Goal: Task Accomplishment & Management: Contribute content

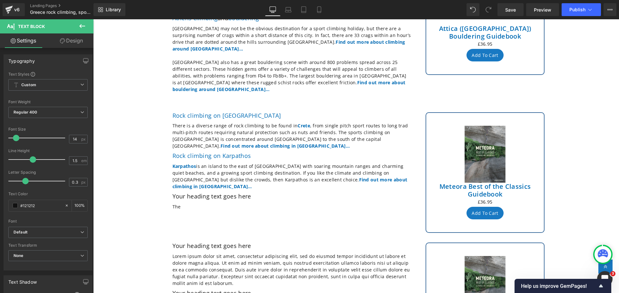
scroll to position [239, 0]
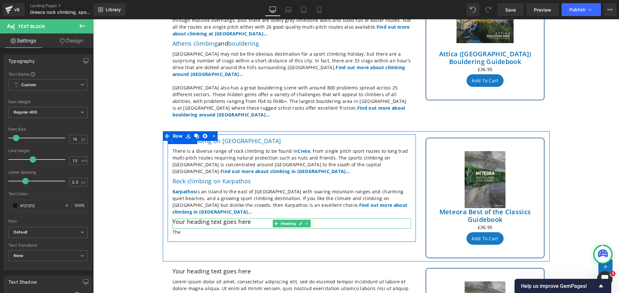
click at [249, 219] on h2 "Your heading text goes here" at bounding box center [291, 222] width 238 height 7
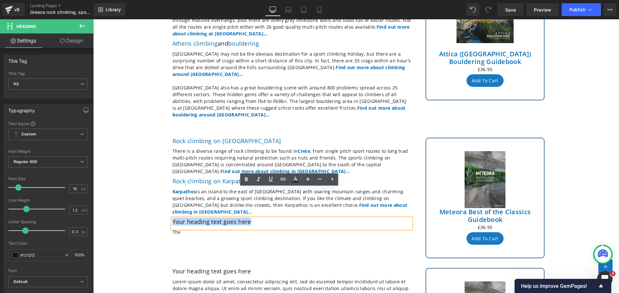
drag, startPoint x: 249, startPoint y: 191, endPoint x: 170, endPoint y: 189, distance: 79.3
click at [172, 219] on h2 "Your heading text goes here" at bounding box center [291, 222] width 238 height 7
paste div
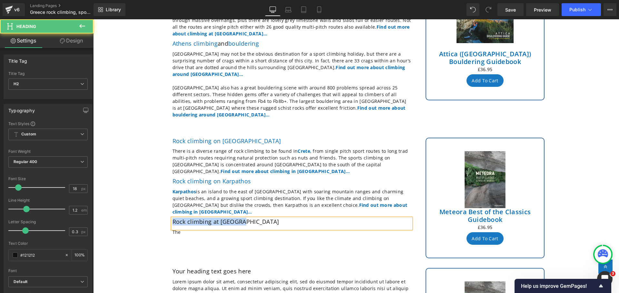
drag, startPoint x: 248, startPoint y: 193, endPoint x: 160, endPoint y: 191, distance: 88.0
click at [163, 191] on div "Rock climbing on [GEOGRAPHIC_DATA] Heading There is a diverse range of rock cli…" at bounding box center [292, 189] width 258 height 108
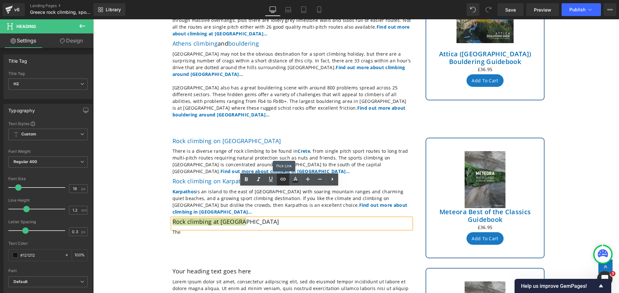
click at [284, 180] on icon at bounding box center [282, 179] width 5 height 3
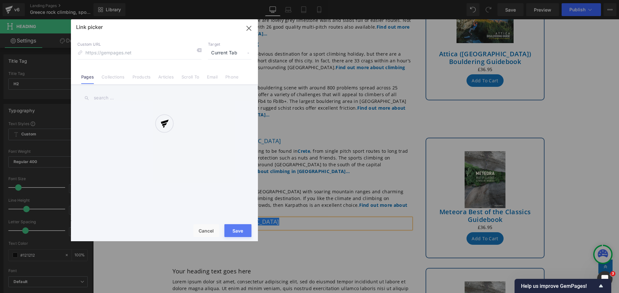
click at [291, 0] on div "Text Color Highlight Color #333333 Edit or remove link: Edit - Unlink - Cancel …" at bounding box center [309, 0] width 619 height 0
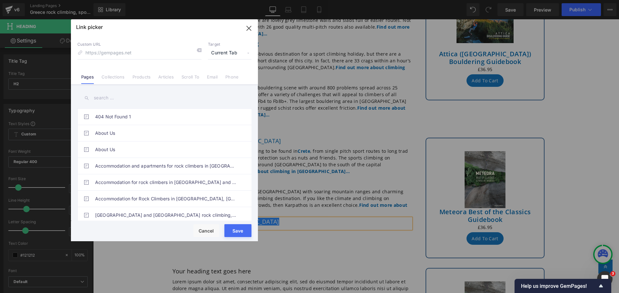
click at [111, 97] on input "text" at bounding box center [164, 98] width 174 height 14
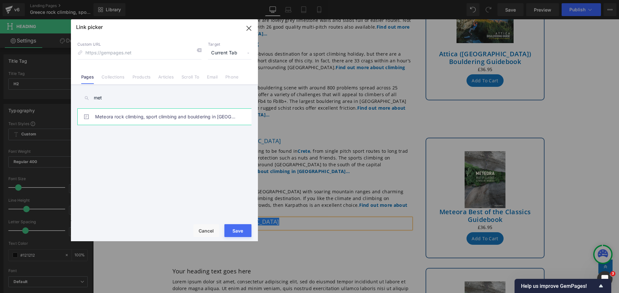
type input "met"
click at [123, 119] on link "Meteora rock climbing, sport climbing and bouldering in [GEOGRAPHIC_DATA]" at bounding box center [166, 117] width 142 height 16
type input "/pages/rock-climbing-[GEOGRAPHIC_DATA]-meteora"
click at [233, 231] on button "Save" at bounding box center [237, 231] width 27 height 13
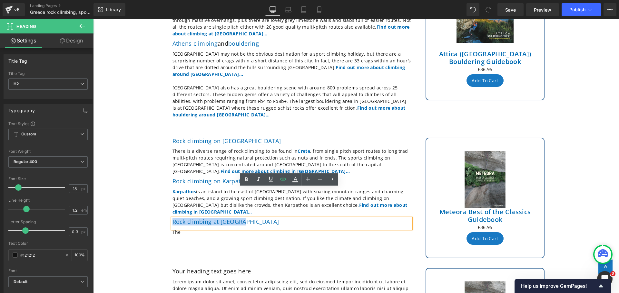
click at [184, 229] on p "The" at bounding box center [291, 232] width 238 height 7
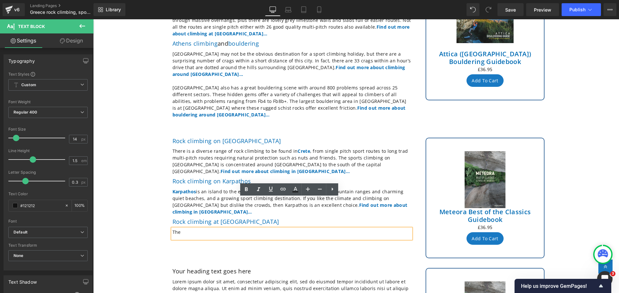
drag, startPoint x: 184, startPoint y: 203, endPoint x: 168, endPoint y: 200, distance: 15.7
click at [172, 229] on div "The" at bounding box center [291, 234] width 238 height 10
drag, startPoint x: 179, startPoint y: 202, endPoint x: 170, endPoint y: 201, distance: 9.0
click at [172, 229] on p "The" at bounding box center [291, 232] width 238 height 7
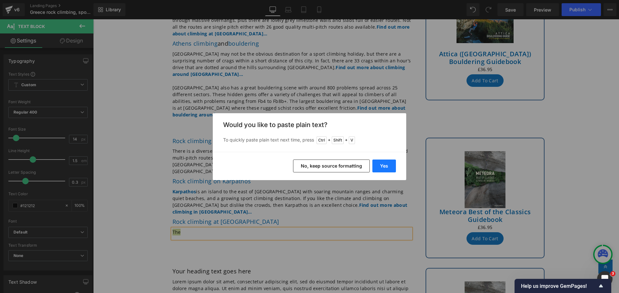
click at [382, 169] on button "Yes" at bounding box center [384, 166] width 24 height 13
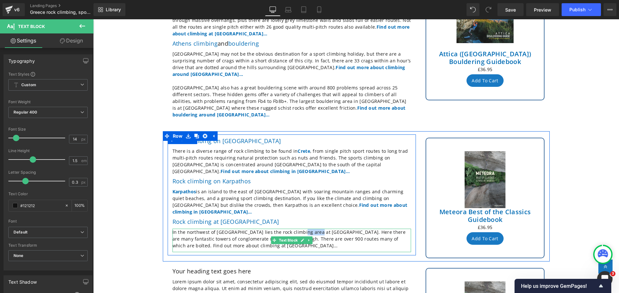
drag, startPoint x: 312, startPoint y: 202, endPoint x: 295, endPoint y: 202, distance: 17.4
click at [295, 229] on p "In the northwest of [GEOGRAPHIC_DATA] lies the rock climbing area at [GEOGRAPHI…" at bounding box center [291, 239] width 238 height 20
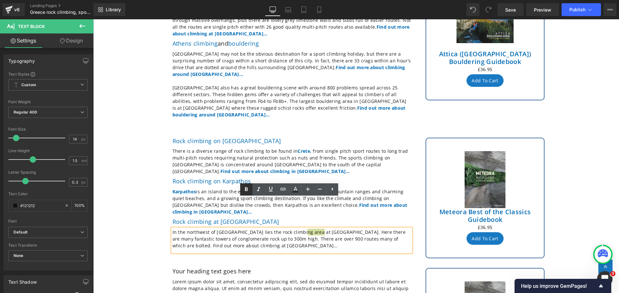
click at [245, 191] on icon at bounding box center [246, 189] width 3 height 4
click at [284, 190] on icon at bounding box center [282, 189] width 5 height 3
click at [391, 0] on div "Text Color Highlight Color #333333 Edit or remove link: Edit - Unlink - Cancel" at bounding box center [309, 0] width 619 height 0
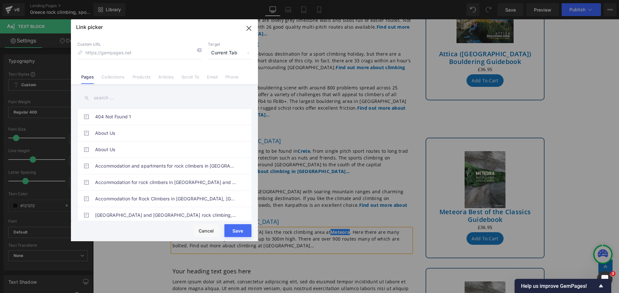
click at [116, 99] on input "text" at bounding box center [164, 98] width 174 height 14
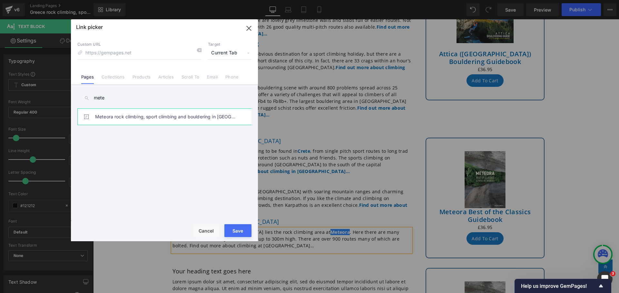
type input "mete"
click at [127, 116] on link "Meteora rock climbing, sport climbing and bouldering in [GEOGRAPHIC_DATA]" at bounding box center [166, 117] width 142 height 16
type input "/pages/rock-climbing-[GEOGRAPHIC_DATA]-meteora"
click at [240, 232] on button "Save" at bounding box center [237, 231] width 27 height 13
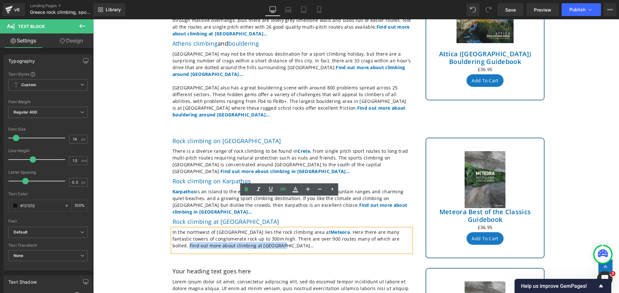
drag, startPoint x: 235, startPoint y: 216, endPoint x: 366, endPoint y: 209, distance: 131.0
click at [366, 229] on p "In the northwest of [GEOGRAPHIC_DATA] lies the rock climbing area at [GEOGRAPHI…" at bounding box center [291, 239] width 238 height 20
click at [245, 189] on icon at bounding box center [246, 189] width 3 height 4
click at [281, 189] on icon at bounding box center [283, 190] width 8 height 8
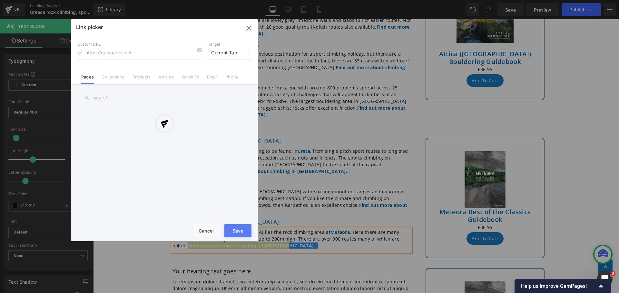
click at [372, 0] on div "Text Color Highlight Color #333333 Edit or remove link: Edit - Unlink - Cancel …" at bounding box center [309, 0] width 619 height 0
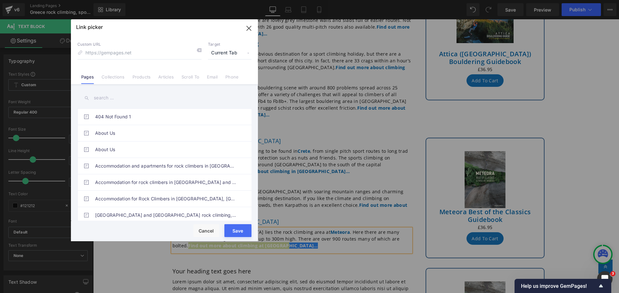
click at [134, 101] on input "text" at bounding box center [164, 98] width 174 height 14
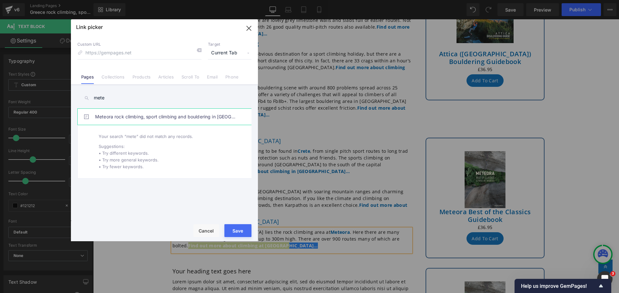
type input "mete"
click at [127, 118] on link "Meteora rock climbing, sport climbing and bouldering in [GEOGRAPHIC_DATA]" at bounding box center [166, 117] width 142 height 16
type input "/pages/rock-climbing-[GEOGRAPHIC_DATA]-meteora"
click at [233, 231] on button "Save" at bounding box center [237, 231] width 27 height 13
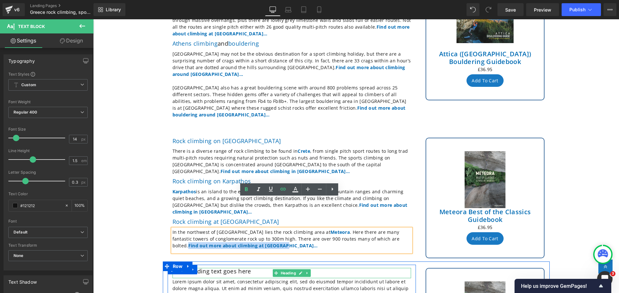
click at [255, 268] on h2 "Your heading text goes here" at bounding box center [291, 271] width 238 height 7
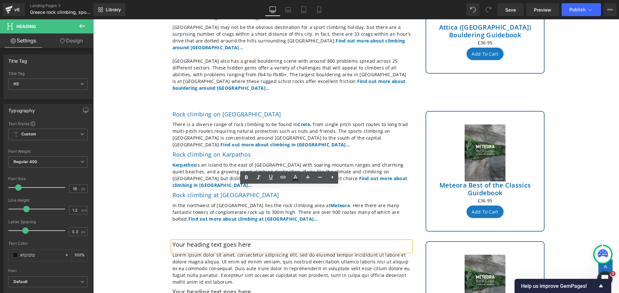
scroll to position [303, 0]
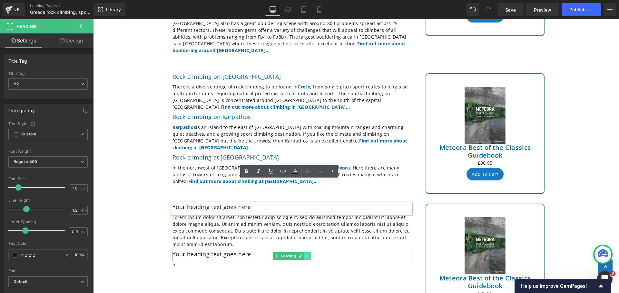
click at [306, 255] on icon at bounding box center [306, 256] width 1 height 2
click at [302, 255] on icon at bounding box center [304, 257] width 4 height 4
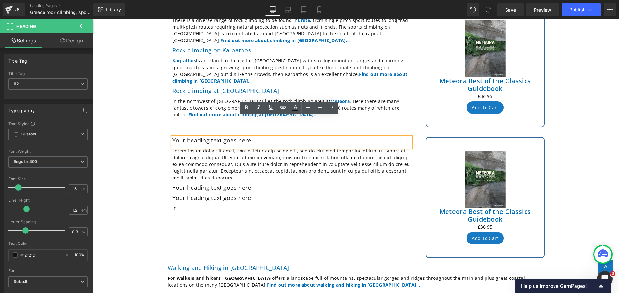
scroll to position [367, 0]
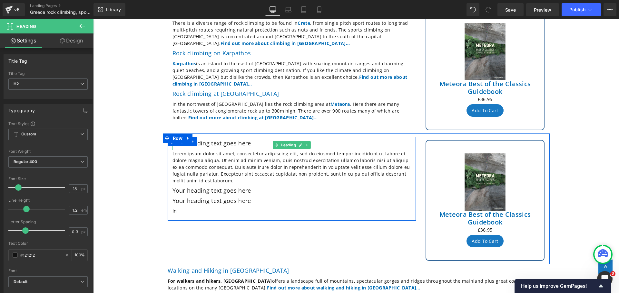
click at [255, 140] on h2 "Your heading text goes here" at bounding box center [291, 143] width 238 height 7
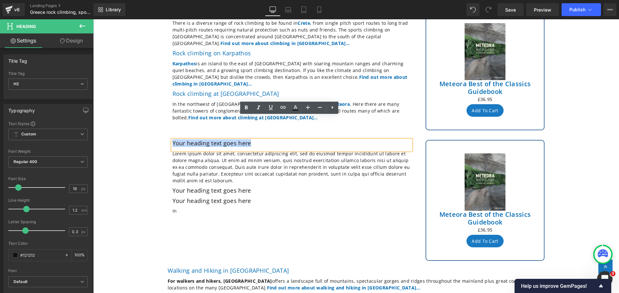
drag, startPoint x: 255, startPoint y: 122, endPoint x: 170, endPoint y: 120, distance: 84.4
click at [172, 140] on h2 "Your heading text goes here" at bounding box center [291, 143] width 238 height 7
paste div
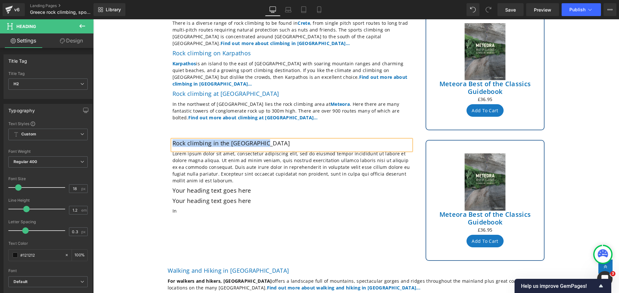
drag, startPoint x: 267, startPoint y: 123, endPoint x: 164, endPoint y: 119, distance: 103.5
click at [164, 137] on div "Rock climbing in the Peloponnese Heading Lorem ipsum dolor sit amet, consectetu…" at bounding box center [292, 179] width 258 height 84
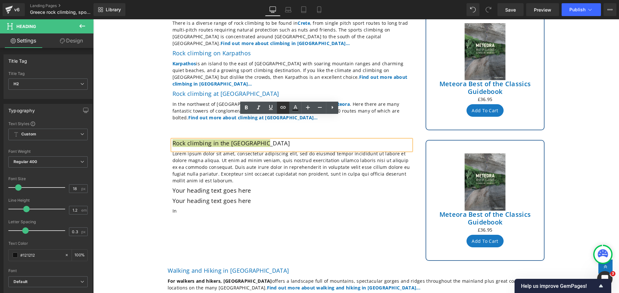
click at [285, 110] on icon at bounding box center [283, 108] width 8 height 8
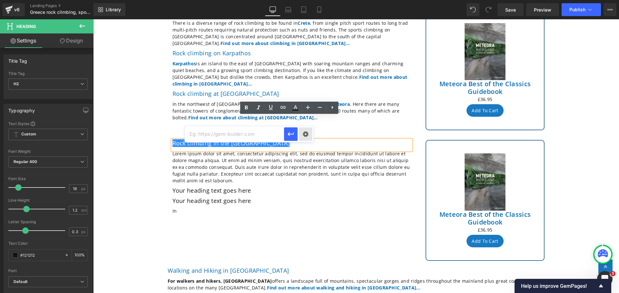
click at [303, 0] on div "Text Color Highlight Color #333333 Edit or remove link: Edit - Unlink - Cancel" at bounding box center [309, 0] width 619 height 0
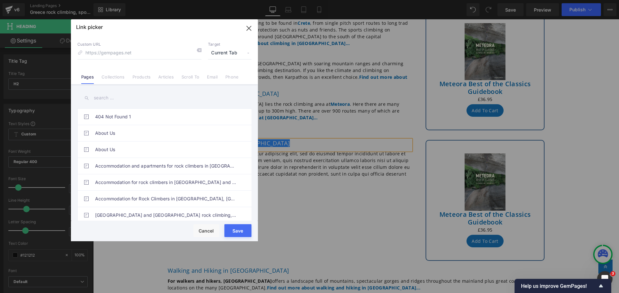
click at [121, 101] on input "text" at bounding box center [164, 98] width 174 height 14
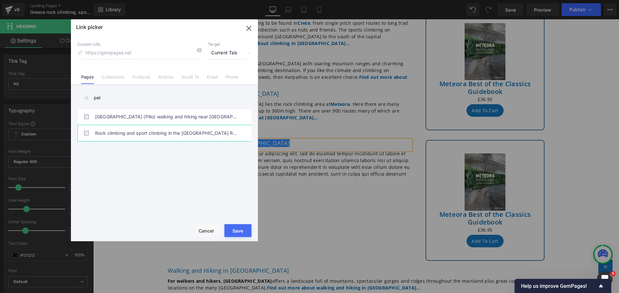
type input "pel"
click at [119, 132] on link "Rock climbing and sport climbing in the [GEOGRAPHIC_DATA] Region of southern [G…" at bounding box center [166, 133] width 142 height 16
type input "/pages/rock-climbing-[GEOGRAPHIC_DATA]-[GEOGRAPHIC_DATA]"
click at [236, 229] on button "Save" at bounding box center [237, 231] width 27 height 13
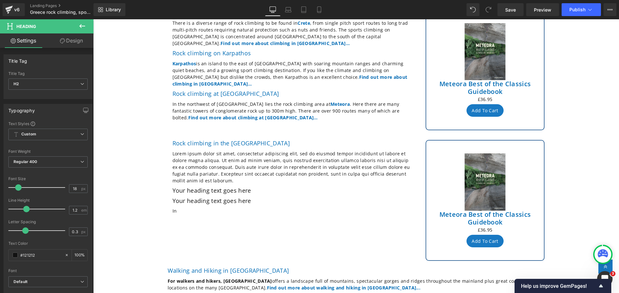
click at [80, 24] on icon at bounding box center [82, 26] width 8 height 8
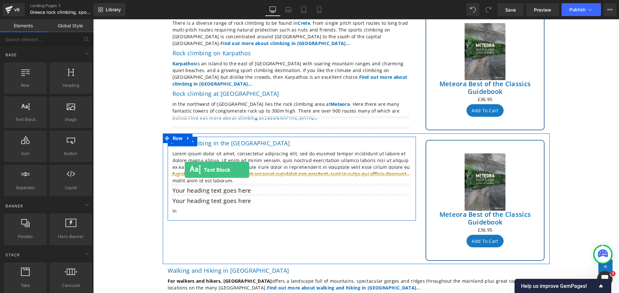
drag, startPoint x: 120, startPoint y: 131, endPoint x: 185, endPoint y: 170, distance: 76.0
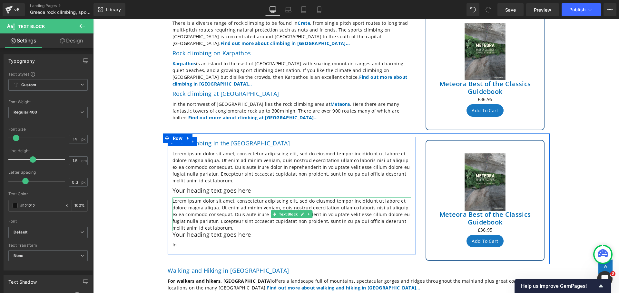
click at [216, 198] on p "Lorem ipsum dolor sit amet, consectetur adipiscing elit, sed do eiusmod tempor …" at bounding box center [291, 215] width 238 height 34
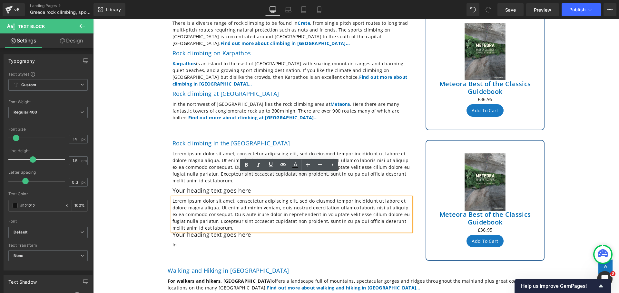
click at [281, 198] on p "Lorem ipsum dolor sit amet, consectetur adipiscing elit, sed do eiusmod tempor …" at bounding box center [291, 215] width 238 height 34
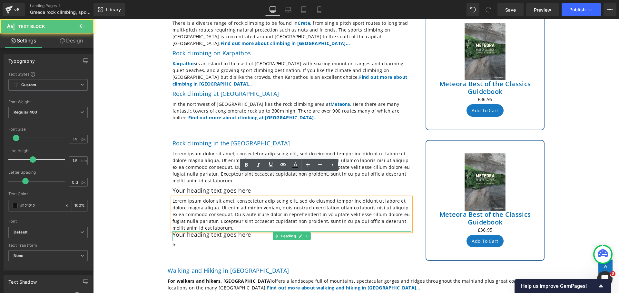
click at [310, 242] on div "In Text Block" at bounding box center [291, 247] width 238 height 10
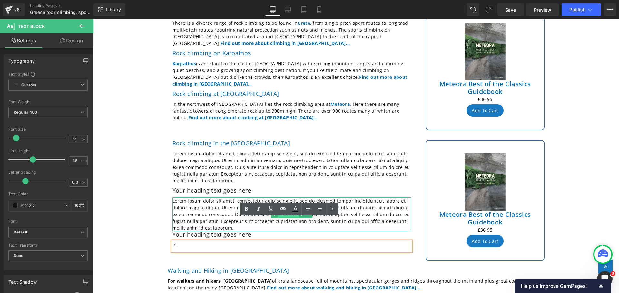
click at [286, 211] on span "Text Block" at bounding box center [287, 215] width 21 height 8
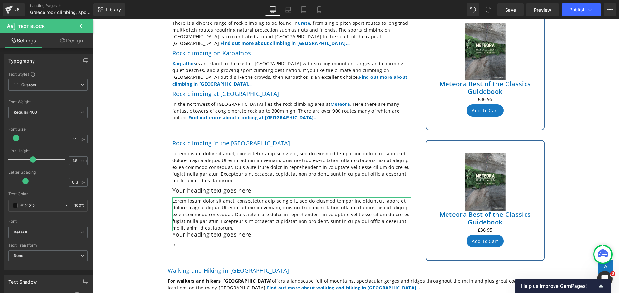
drag, startPoint x: 72, startPoint y: 41, endPoint x: 52, endPoint y: 82, distance: 45.7
click at [72, 41] on link "Design" at bounding box center [71, 41] width 47 height 14
click at [0, 0] on div "Spacing" at bounding box center [0, 0] width 0 height 0
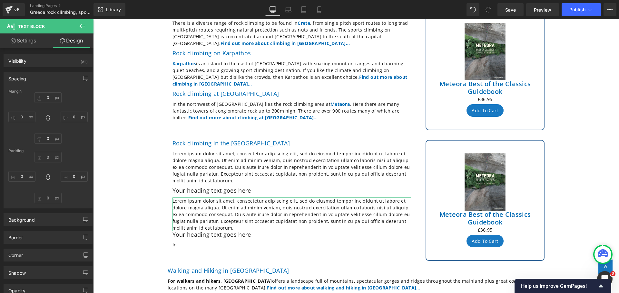
type input "0"
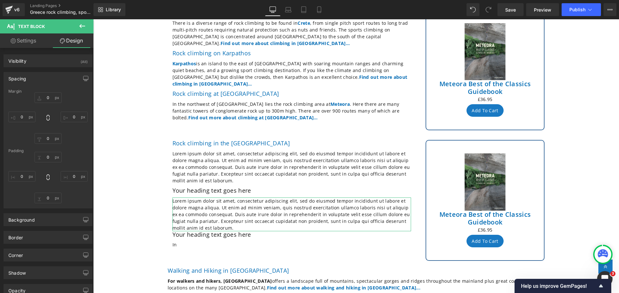
type input "0"
click at [52, 79] on div "Spacing" at bounding box center [48, 78] width 88 height 12
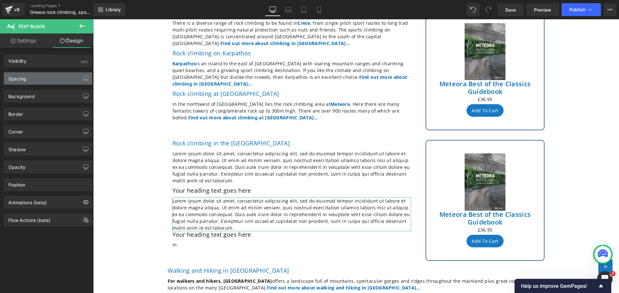
click at [52, 79] on div "Spacing" at bounding box center [48, 78] width 88 height 12
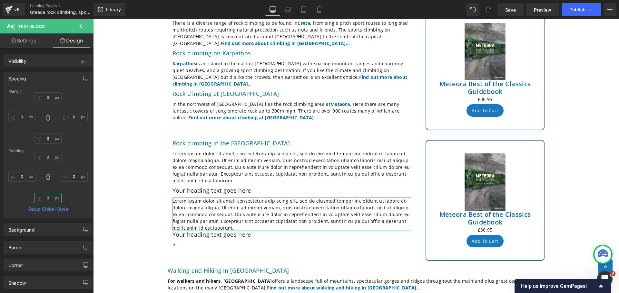
click at [49, 199] on input "0" at bounding box center [47, 198] width 27 height 11
type input "10"
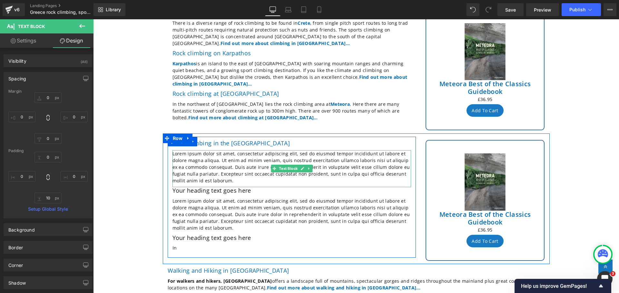
click at [209, 156] on p "Lorem ipsum dolor sit amet, consectetur adipiscing elit, sed do eiusmod tempor …" at bounding box center [291, 167] width 238 height 34
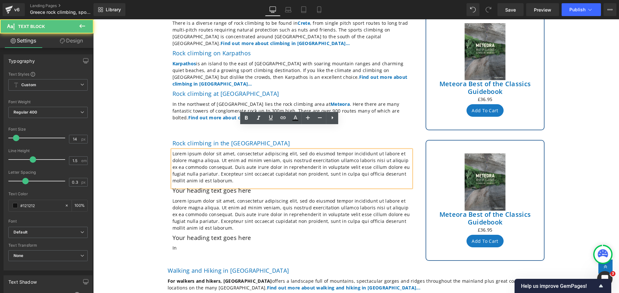
click at [206, 158] on p "Lorem ipsum dolor sit amet, consectetur adipiscing elit, sed do eiusmod tempor …" at bounding box center [291, 167] width 238 height 34
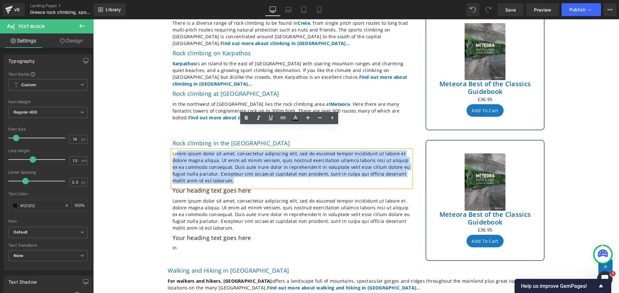
drag, startPoint x: 206, startPoint y: 158, endPoint x: 175, endPoint y: 131, distance: 40.7
click at [175, 150] on p "Lorem ipsum dolor sit amet, consectetur adipiscing elit, sed do eiusmod tempor …" at bounding box center [291, 167] width 238 height 34
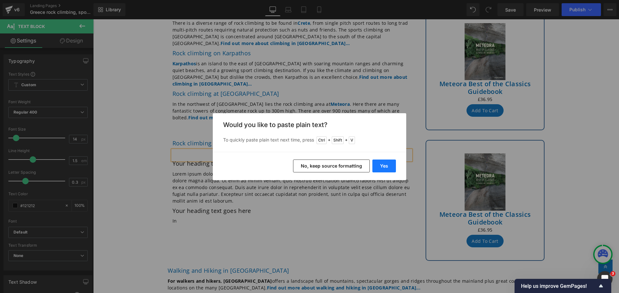
click at [383, 167] on button "Yes" at bounding box center [384, 166] width 24 height 13
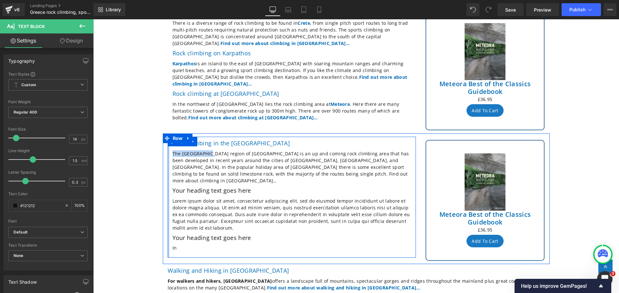
drag, startPoint x: 208, startPoint y: 130, endPoint x: 166, endPoint y: 128, distance: 42.3
click at [168, 137] on div "Rock climbing in the [GEOGRAPHIC_DATA] The [GEOGRAPHIC_DATA] region of [GEOGRAP…" at bounding box center [292, 197] width 248 height 121
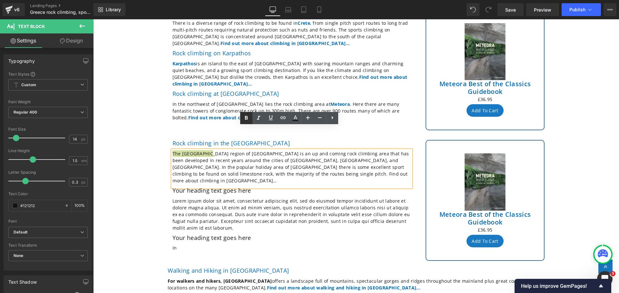
click at [246, 118] on icon at bounding box center [246, 118] width 3 height 4
click at [282, 117] on icon at bounding box center [283, 118] width 8 height 8
click at [288, 0] on div "Text Color Highlight Color #333333 Edit or remove link: Edit - Unlink - Cancel" at bounding box center [309, 0] width 619 height 0
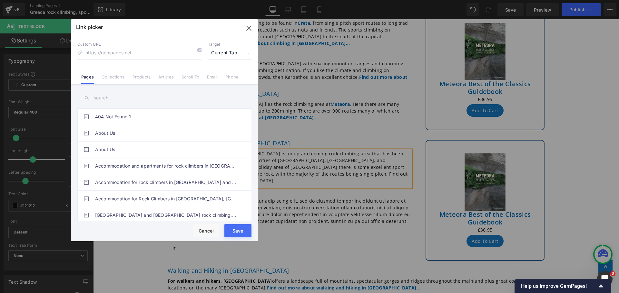
click at [123, 100] on input "text" at bounding box center [164, 98] width 174 height 14
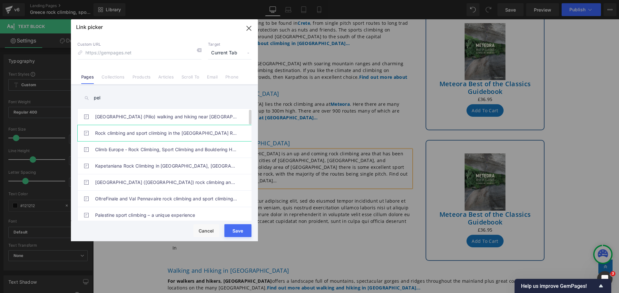
type input "pel"
click at [165, 134] on link "Rock climbing and sport climbing in the [GEOGRAPHIC_DATA] Region of southern [G…" at bounding box center [166, 133] width 142 height 16
type input "/pages/rock-climbing-[GEOGRAPHIC_DATA]-[GEOGRAPHIC_DATA]"
click at [238, 232] on button "Save" at bounding box center [237, 231] width 27 height 13
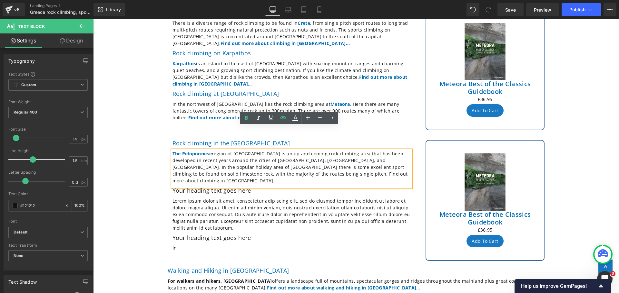
click at [302, 153] on p "The [GEOGRAPHIC_DATA] region of [GEOGRAPHIC_DATA] is an up and coming rock clim…" at bounding box center [291, 167] width 238 height 34
drag, startPoint x: 302, startPoint y: 152, endPoint x: 198, endPoint y: 148, distance: 104.1
click at [198, 150] on p "The [GEOGRAPHIC_DATA] region of [GEOGRAPHIC_DATA] is an up and coming rock clim…" at bounding box center [291, 167] width 238 height 34
click at [246, 117] on icon at bounding box center [246, 118] width 8 height 8
click at [284, 119] on icon at bounding box center [282, 117] width 5 height 3
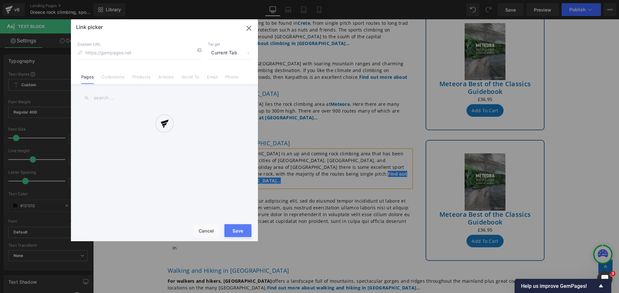
click at [341, 0] on div "Text Color Highlight Color #333333 Edit or remove link: Edit - Unlink - Cancel …" at bounding box center [309, 0] width 619 height 0
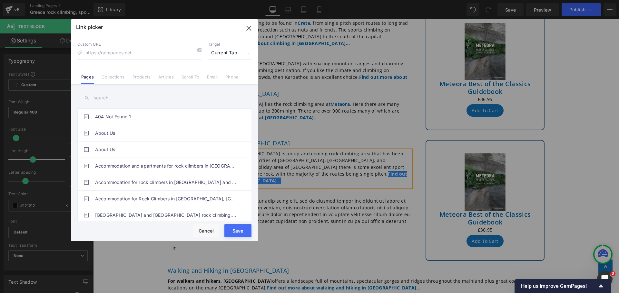
click at [98, 99] on input "text" at bounding box center [164, 98] width 174 height 14
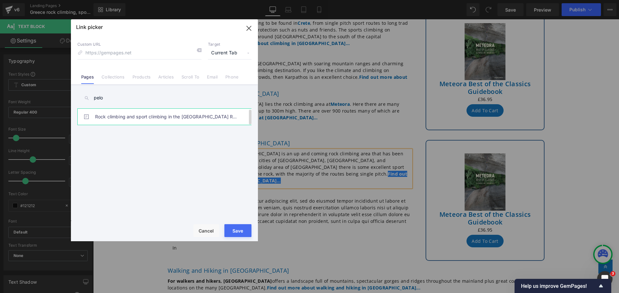
type input "pelo"
click at [129, 117] on link "Rock climbing and sport climbing in the [GEOGRAPHIC_DATA] Region of southern [G…" at bounding box center [166, 117] width 142 height 16
type input "/pages/rock-climbing-[GEOGRAPHIC_DATA]-[GEOGRAPHIC_DATA]"
click at [235, 230] on button "Save" at bounding box center [237, 231] width 27 height 13
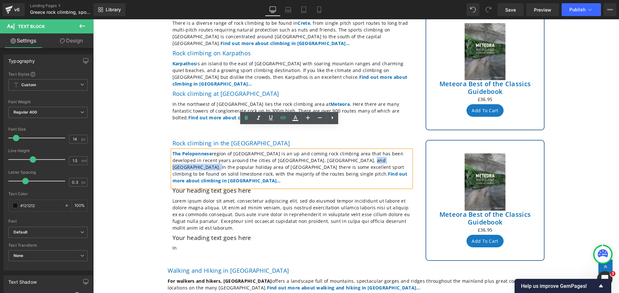
drag, startPoint x: 390, startPoint y: 138, endPoint x: 342, endPoint y: 139, distance: 47.7
click at [342, 150] on p "The [GEOGRAPHIC_DATA] region of [GEOGRAPHIC_DATA] is an up and coming rock clim…" at bounding box center [291, 167] width 238 height 34
click at [245, 116] on icon at bounding box center [246, 118] width 3 height 4
click at [283, 117] on icon at bounding box center [283, 118] width 8 height 8
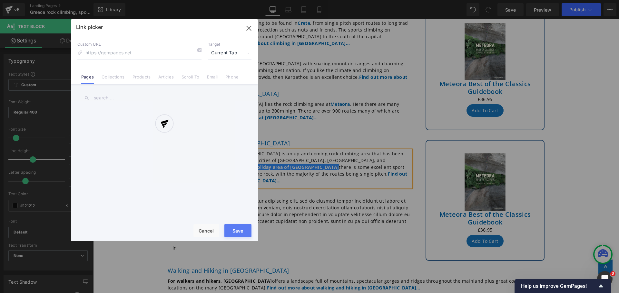
click at [399, 0] on div "Text Color Highlight Color #333333 Edit or remove link: Edit - Unlink - Cancel …" at bounding box center [309, 0] width 619 height 0
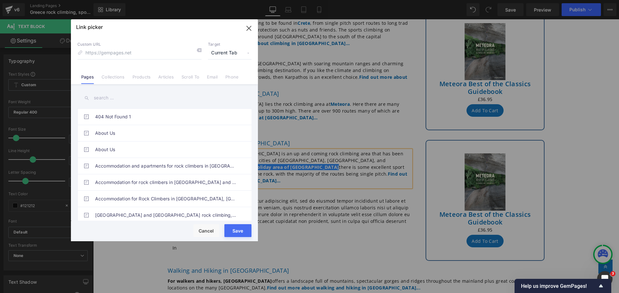
click at [104, 98] on input "text" at bounding box center [164, 98] width 174 height 14
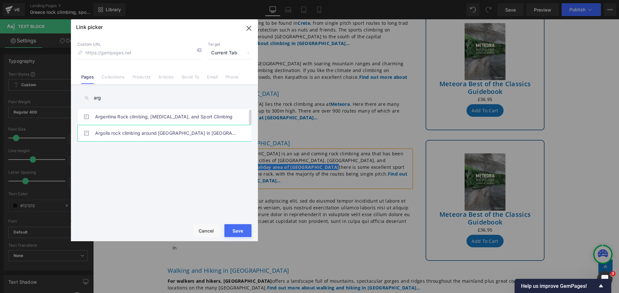
type input "arg"
click at [128, 134] on link "Argolis rock climbing around [GEOGRAPHIC_DATA] in [GEOGRAPHIC_DATA]" at bounding box center [166, 133] width 142 height 16
type input "/pages/rock-climbing-[GEOGRAPHIC_DATA]-[GEOGRAPHIC_DATA]"
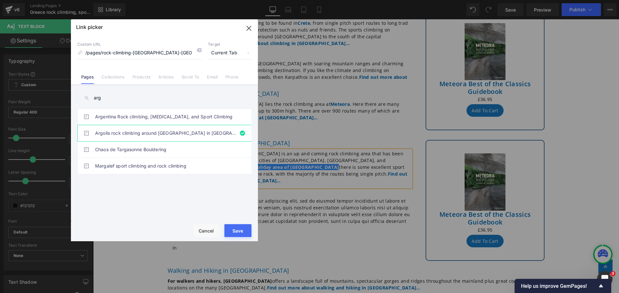
click at [235, 227] on button "Save" at bounding box center [237, 231] width 27 height 13
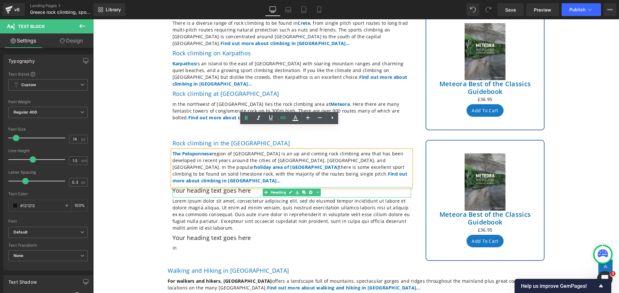
click at [254, 187] on h2 "Your heading text goes here" at bounding box center [291, 190] width 238 height 7
click at [250, 187] on h2 "Your heading text goes here" at bounding box center [291, 190] width 238 height 7
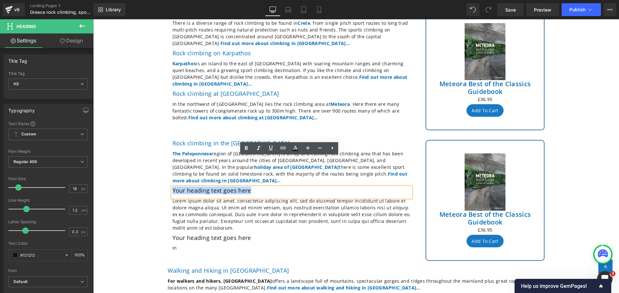
drag, startPoint x: 250, startPoint y: 161, endPoint x: 168, endPoint y: 160, distance: 82.1
click at [168, 160] on div "Rock climbing in the [GEOGRAPHIC_DATA] The [GEOGRAPHIC_DATA] region of [GEOGRAP…" at bounding box center [292, 197] width 248 height 115
paste div
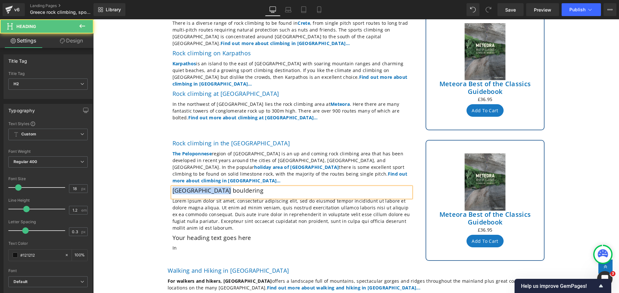
drag, startPoint x: 225, startPoint y: 162, endPoint x: 164, endPoint y: 162, distance: 61.2
click at [164, 162] on div "Rock climbing in the [GEOGRAPHIC_DATA] The [GEOGRAPHIC_DATA] region of [GEOGRAP…" at bounding box center [292, 197] width 258 height 121
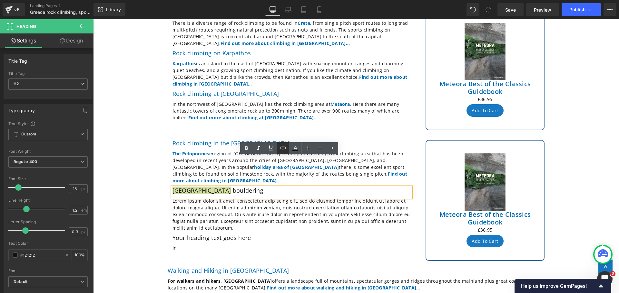
click at [282, 147] on icon at bounding box center [283, 148] width 8 height 8
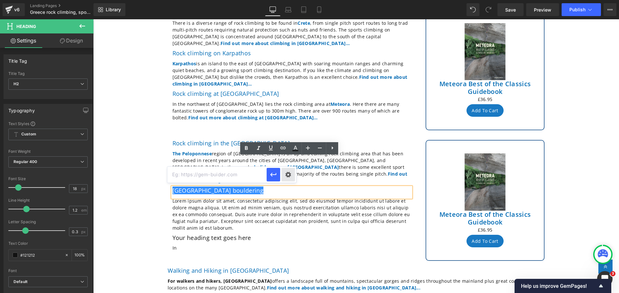
click at [287, 0] on div "Text Color Highlight Color #333333 Edit or remove link: Edit - Unlink - Cancel" at bounding box center [309, 0] width 619 height 0
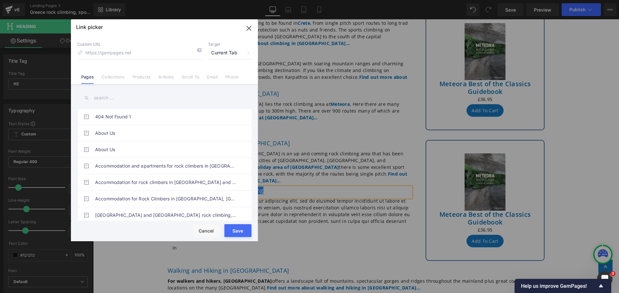
click at [116, 97] on input "text" at bounding box center [164, 98] width 174 height 14
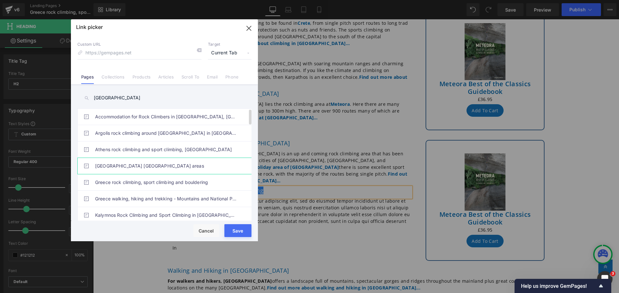
type input "[GEOGRAPHIC_DATA]"
click at [125, 166] on link "[GEOGRAPHIC_DATA] [GEOGRAPHIC_DATA] areas" at bounding box center [166, 166] width 142 height 16
type input "/pages/rock-climbing-[GEOGRAPHIC_DATA]-bouldering"
click at [234, 232] on button "Save" at bounding box center [237, 231] width 27 height 13
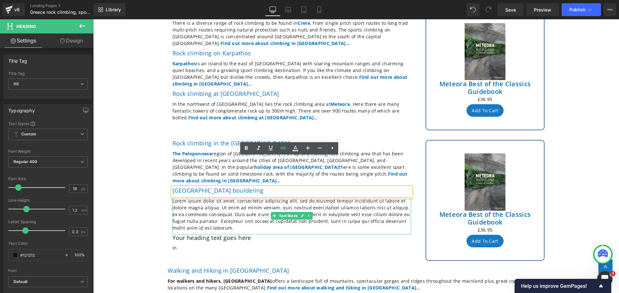
click at [208, 198] on p "Lorem ipsum dolor sit amet, consectetur adipiscing elit, sed do eiusmod tempor …" at bounding box center [291, 215] width 238 height 34
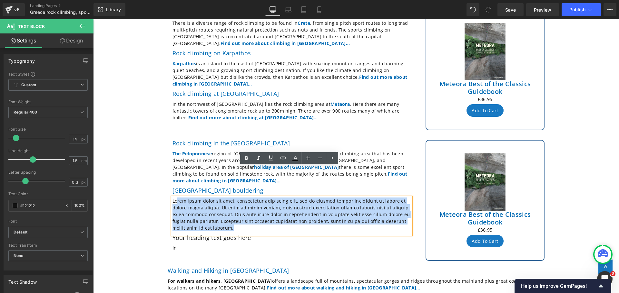
drag, startPoint x: 208, startPoint y: 198, endPoint x: 174, endPoint y: 173, distance: 42.6
click at [174, 198] on p "Lorem ipsum dolor sit amet, consectetur adipiscing elit, sed do eiusmod tempor …" at bounding box center [291, 215] width 238 height 34
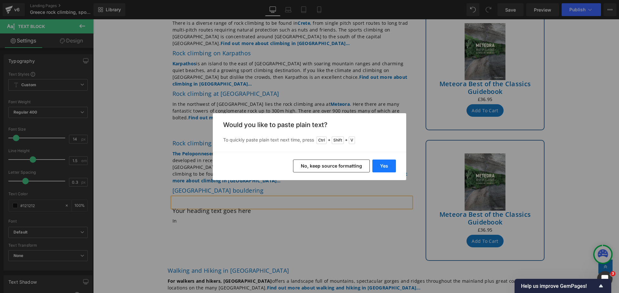
click at [375, 164] on button "Yes" at bounding box center [384, 166] width 24 height 13
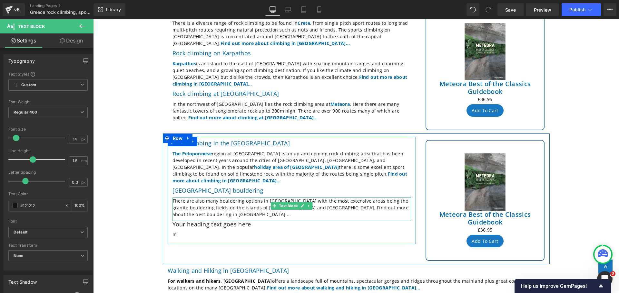
click at [399, 198] on p "There are also many bouldering options in [GEOGRAPHIC_DATA] with the most exten…" at bounding box center [291, 208] width 238 height 20
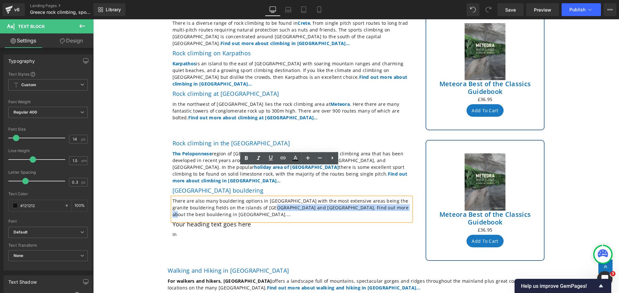
drag, startPoint x: 399, startPoint y: 178, endPoint x: 278, endPoint y: 177, distance: 121.5
click at [278, 198] on p "There are also many bouldering options in [GEOGRAPHIC_DATA] with the most exten…" at bounding box center [291, 208] width 238 height 20
click at [247, 156] on icon at bounding box center [246, 159] width 8 height 8
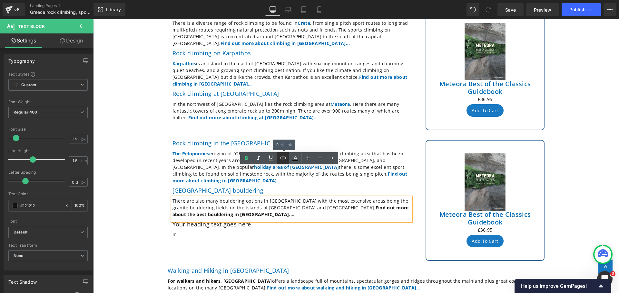
click at [281, 157] on icon at bounding box center [283, 158] width 8 height 8
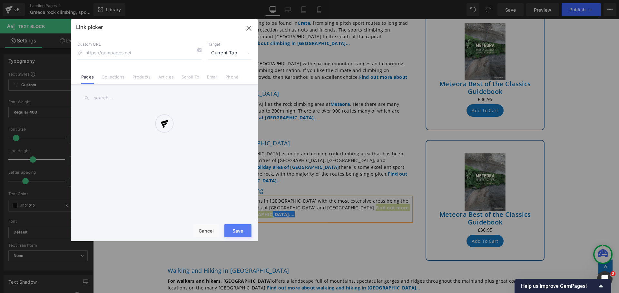
click at [401, 0] on div "Text Color Highlight Color #333333 Edit or remove link: Edit - Unlink - Cancel …" at bounding box center [309, 0] width 619 height 0
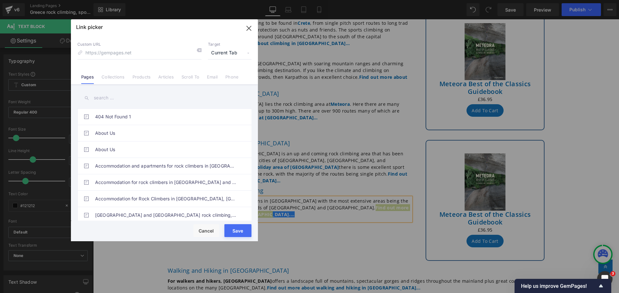
click at [113, 97] on input "text" at bounding box center [164, 98] width 174 height 14
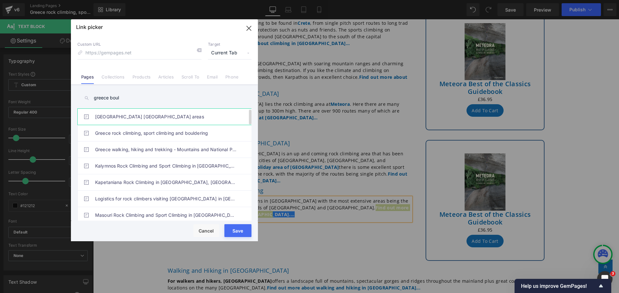
type input "greece boul"
click at [126, 115] on link "[GEOGRAPHIC_DATA] [GEOGRAPHIC_DATA] areas" at bounding box center [166, 117] width 142 height 16
type input "/pages/rock-climbing-[GEOGRAPHIC_DATA]-bouldering"
click at [235, 228] on button "Save" at bounding box center [237, 231] width 27 height 13
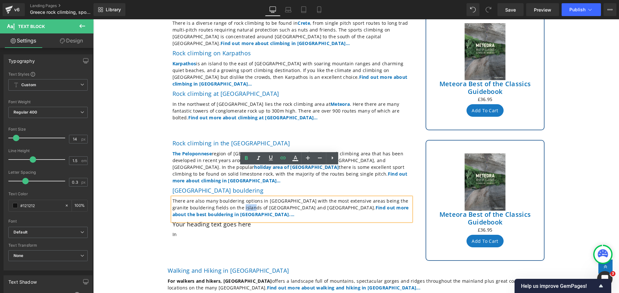
drag, startPoint x: 258, startPoint y: 178, endPoint x: 247, endPoint y: 178, distance: 11.0
click at [247, 198] on p "There are also many bouldering options in [GEOGRAPHIC_DATA] with the most exten…" at bounding box center [291, 208] width 238 height 20
click at [245, 158] on icon at bounding box center [246, 158] width 3 height 4
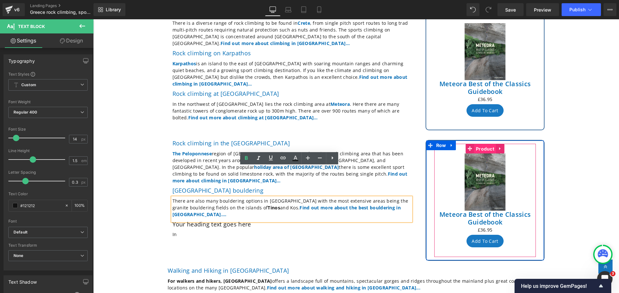
click at [481, 144] on span "Product" at bounding box center [485, 149] width 22 height 10
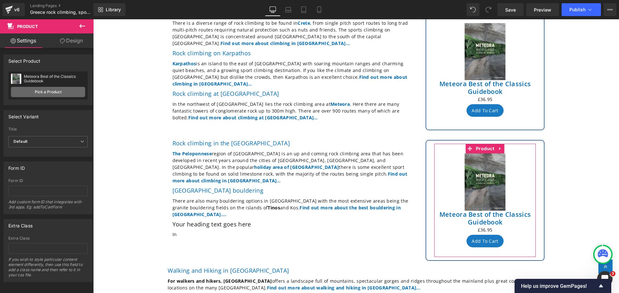
click at [54, 95] on link "Pick a Product" at bounding box center [48, 92] width 74 height 10
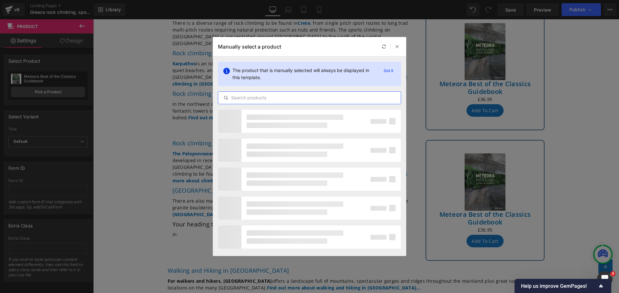
click at [235, 98] on input "text" at bounding box center [309, 98] width 182 height 8
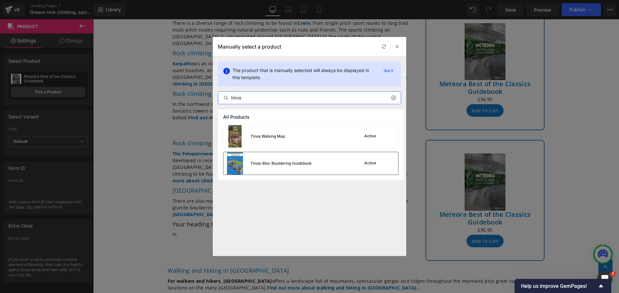
type input "tinos"
click at [234, 167] on img at bounding box center [234, 163] width 23 height 23
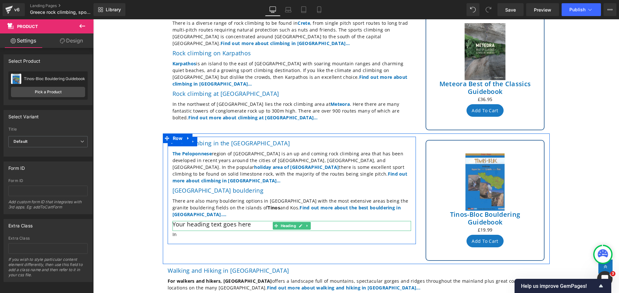
click at [256, 221] on h2 "Your heading text goes here" at bounding box center [291, 224] width 238 height 7
click at [251, 221] on h2 "Your heading text goes here" at bounding box center [291, 224] width 238 height 7
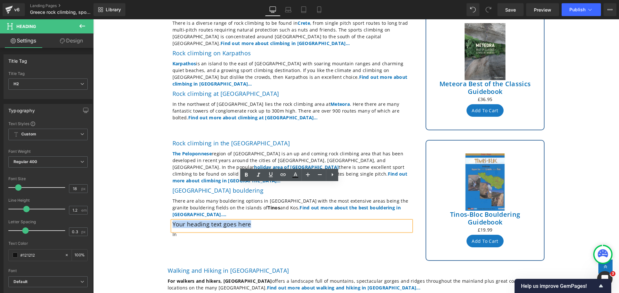
drag, startPoint x: 249, startPoint y: 186, endPoint x: 168, endPoint y: 188, distance: 81.5
click at [168, 188] on div "Rock climbing in the [GEOGRAPHIC_DATA] The [GEOGRAPHIC_DATA] region of [GEOGRAP…" at bounding box center [292, 190] width 248 height 101
paste div
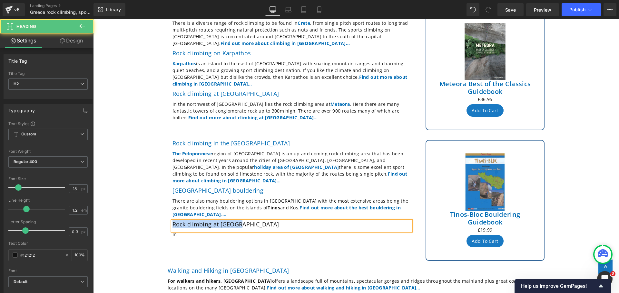
drag, startPoint x: 222, startPoint y: 188, endPoint x: 158, endPoint y: 187, distance: 64.1
click at [158, 187] on div "Rock Climbing in [GEOGRAPHIC_DATA] Heading Row The most famous sport climbing a…" at bounding box center [355, 48] width 525 height 664
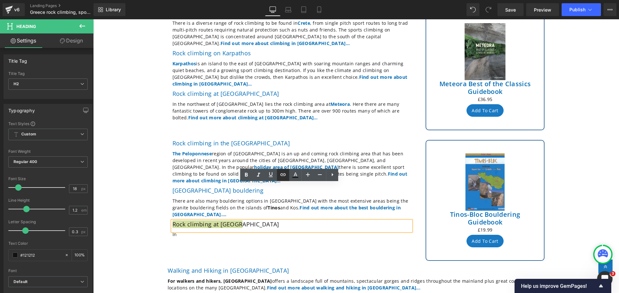
click at [285, 176] on icon at bounding box center [282, 175] width 5 height 3
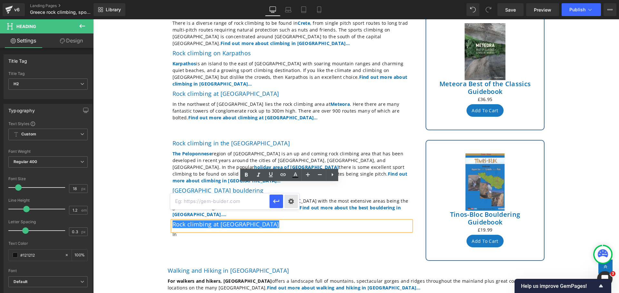
click at [289, 0] on div "Text Color Highlight Color #333333 Edit or remove link: Edit - Unlink - Cancel" at bounding box center [309, 0] width 619 height 0
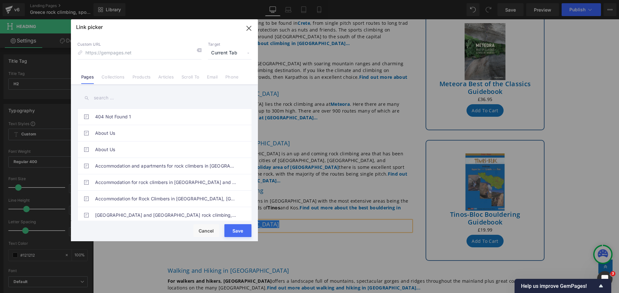
click at [121, 98] on input "text" at bounding box center [164, 98] width 174 height 14
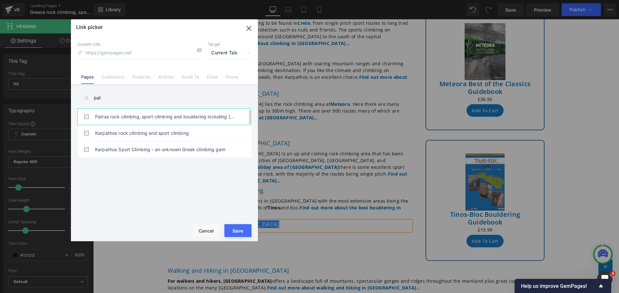
type input "pat"
click at [122, 119] on link "Patras rock climbing, sport climbing and bouldering including [GEOGRAPHIC_DATA]" at bounding box center [166, 117] width 142 height 16
type input "/pages/rock-climbing-[GEOGRAPHIC_DATA]-[GEOGRAPHIC_DATA]"
click at [236, 229] on button "Save" at bounding box center [237, 231] width 27 height 13
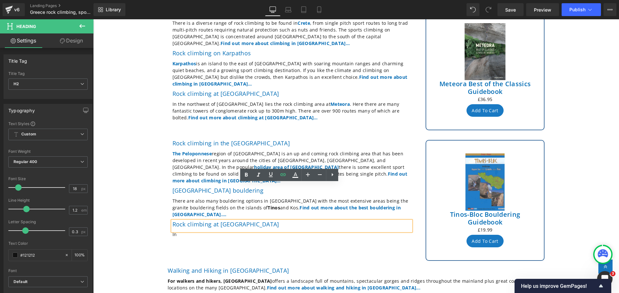
click at [177, 231] on p "In" at bounding box center [291, 234] width 238 height 7
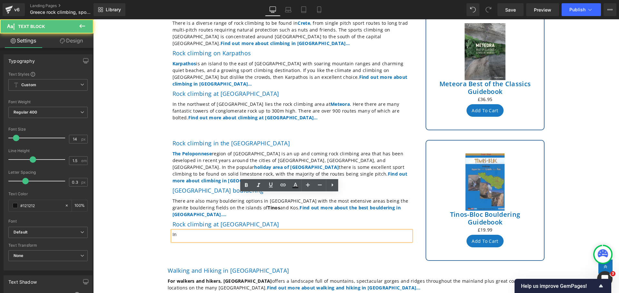
drag, startPoint x: 176, startPoint y: 197, endPoint x: 166, endPoint y: 196, distance: 9.7
click at [168, 196] on div "Rock climbing in the [GEOGRAPHIC_DATA] The [GEOGRAPHIC_DATA] region of [GEOGRAP…" at bounding box center [292, 190] width 248 height 101
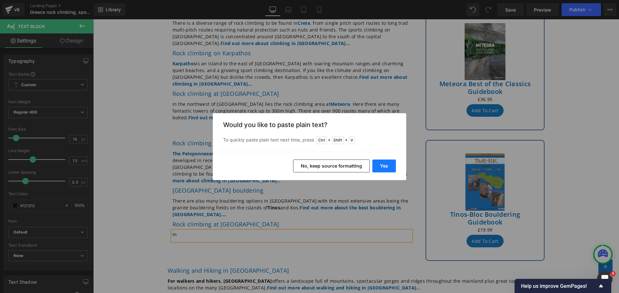
click at [390, 167] on button "Yes" at bounding box center [384, 166] width 24 height 13
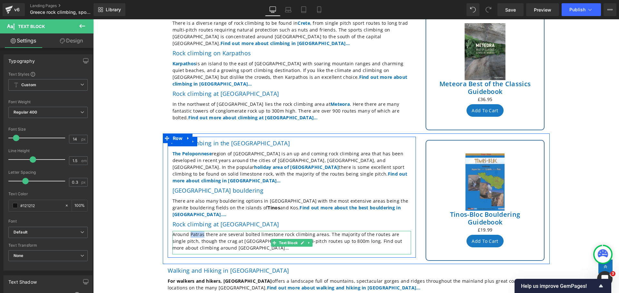
drag, startPoint x: 200, startPoint y: 198, endPoint x: 188, endPoint y: 197, distance: 12.0
click at [188, 231] on p "Around Patras there are several bolted limestone rock climbing areas. The major…" at bounding box center [291, 241] width 238 height 20
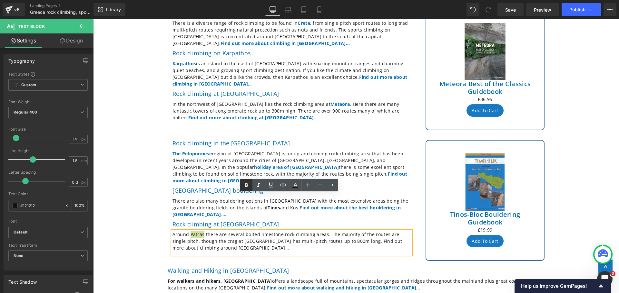
click at [245, 185] on icon at bounding box center [246, 185] width 3 height 4
click at [284, 186] on icon at bounding box center [283, 185] width 8 height 8
click at [289, 0] on div "Text Color Highlight Color #333333 Edit or remove link: Edit - Unlink - Cancel" at bounding box center [309, 0] width 619 height 0
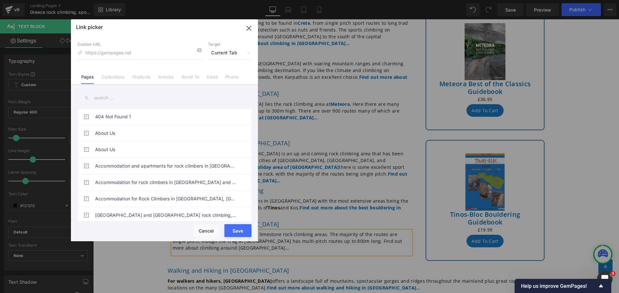
click at [117, 99] on input "text" at bounding box center [164, 98] width 174 height 14
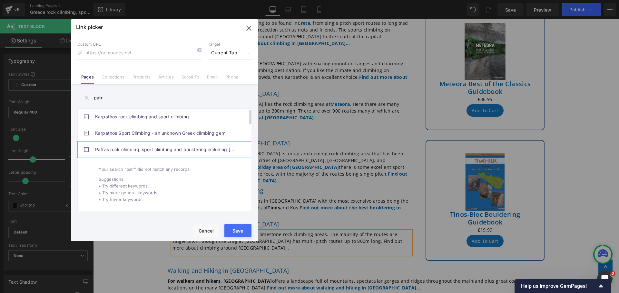
type input "patr"
click at [122, 149] on link "Patras rock climbing, sport climbing and bouldering including [GEOGRAPHIC_DATA]" at bounding box center [166, 150] width 142 height 16
type input "/pages/rock-climbing-[GEOGRAPHIC_DATA]-[GEOGRAPHIC_DATA]"
click at [238, 232] on button "Save" at bounding box center [237, 231] width 27 height 13
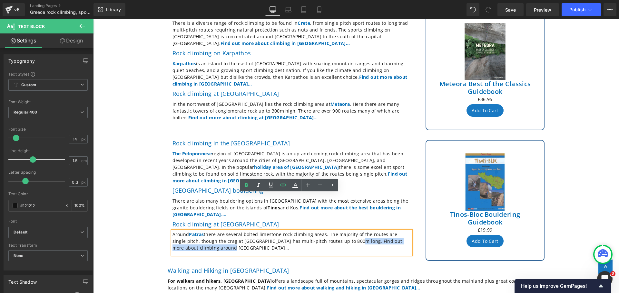
drag, startPoint x: 209, startPoint y: 210, endPoint x: 334, endPoint y: 206, distance: 124.8
click at [334, 231] on p "Around Patras there are several bolted limestone rock climbing areas. The major…" at bounding box center [291, 241] width 238 height 20
click at [246, 183] on icon at bounding box center [246, 186] width 8 height 8
click at [283, 186] on icon at bounding box center [282, 185] width 5 height 3
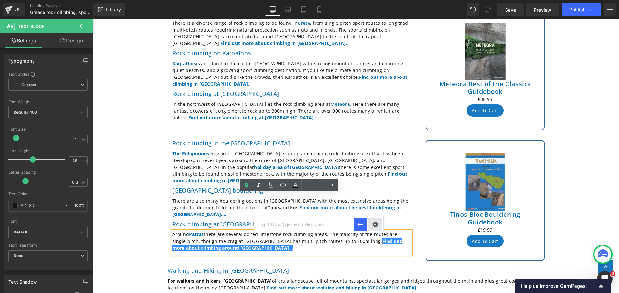
click at [375, 0] on div "Text Color Highlight Color #333333 Edit or remove link: Edit - Unlink - Cancel" at bounding box center [309, 0] width 619 height 0
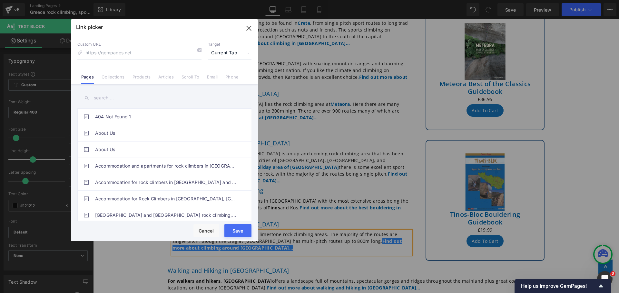
click at [120, 99] on input "text" at bounding box center [164, 98] width 174 height 14
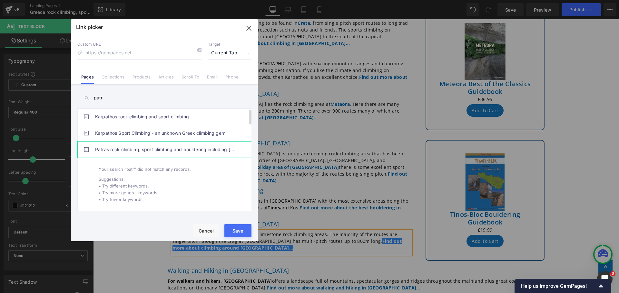
type input "patr"
click at [119, 151] on link "Patras rock climbing, sport climbing and bouldering including [GEOGRAPHIC_DATA]" at bounding box center [166, 150] width 142 height 16
type input "/pages/rock-climbing-[GEOGRAPHIC_DATA]-[GEOGRAPHIC_DATA]"
click at [236, 231] on button "Save" at bounding box center [237, 231] width 27 height 13
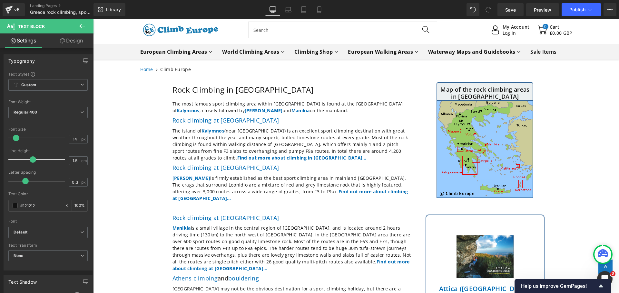
scroll to position [0, 0]
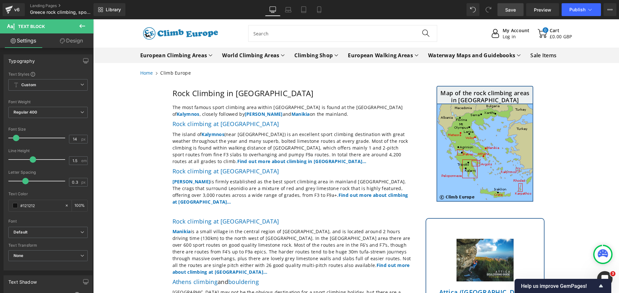
click at [507, 7] on span "Save" at bounding box center [510, 9] width 11 height 7
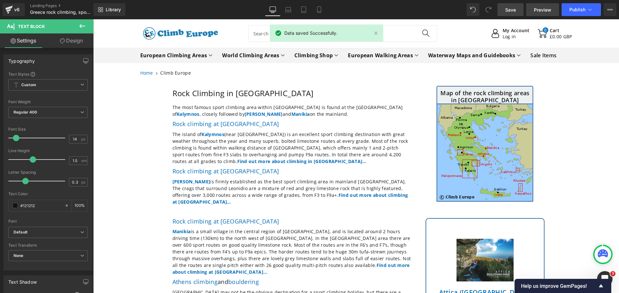
click at [544, 11] on span "Preview" at bounding box center [541, 9] width 17 height 7
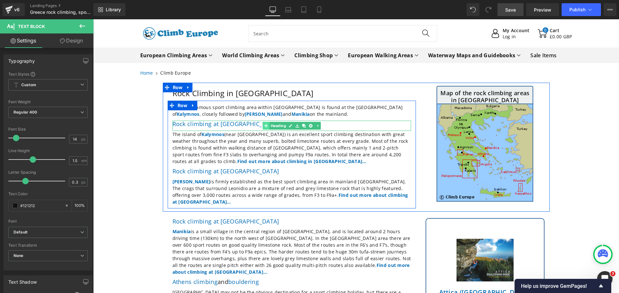
click at [274, 126] on link "Heading" at bounding box center [274, 126] width 24 height 8
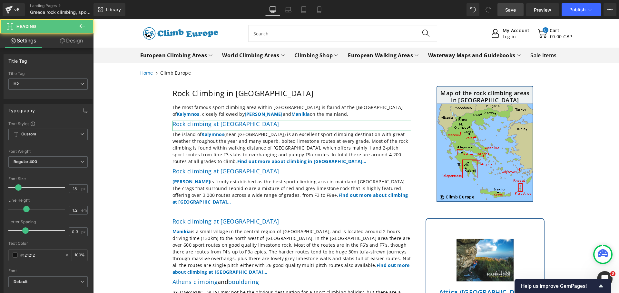
click at [74, 43] on link "Design" at bounding box center [71, 41] width 47 height 14
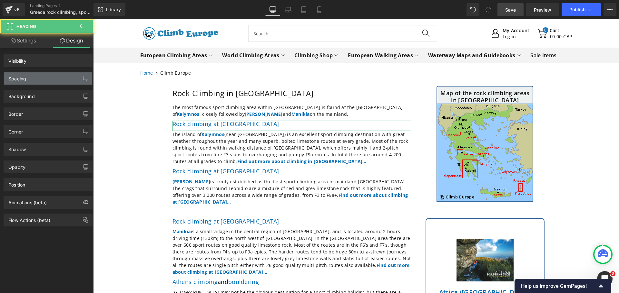
click at [43, 79] on div "Spacing" at bounding box center [48, 78] width 88 height 12
click at [44, 79] on div "Spacing" at bounding box center [48, 78] width 88 height 12
click at [84, 80] on icon "button" at bounding box center [85, 80] width 5 height 0
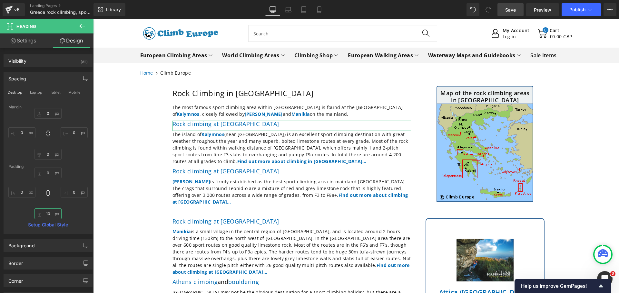
click at [45, 213] on input "10" at bounding box center [47, 214] width 27 height 11
drag, startPoint x: 79, startPoint y: 25, endPoint x: 19, endPoint y: 110, distance: 104.0
click at [79, 25] on icon at bounding box center [82, 26] width 8 height 8
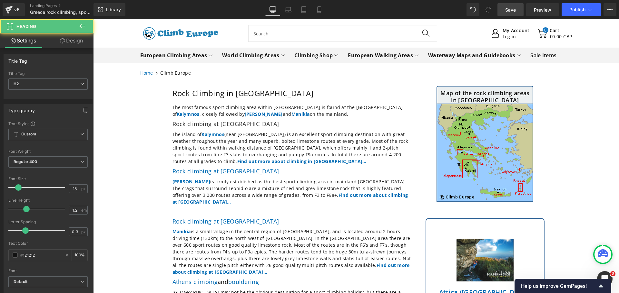
click at [188, 125] on link "Rock climbing at [GEOGRAPHIC_DATA]" at bounding box center [225, 124] width 107 height 8
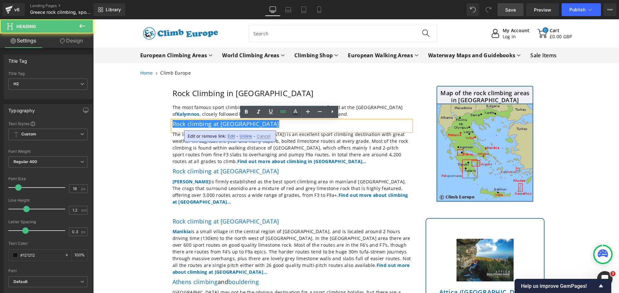
drag, startPoint x: 96, startPoint y: 96, endPoint x: 350, endPoint y: 150, distance: 259.9
click at [330, 96] on div "Rock Climbing in [GEOGRAPHIC_DATA] Heading" at bounding box center [291, 93] width 238 height 8
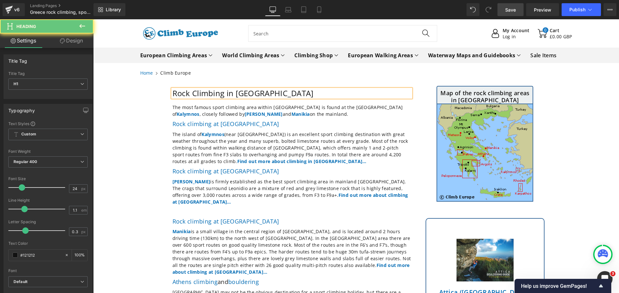
click at [80, 26] on icon at bounding box center [82, 26] width 6 height 4
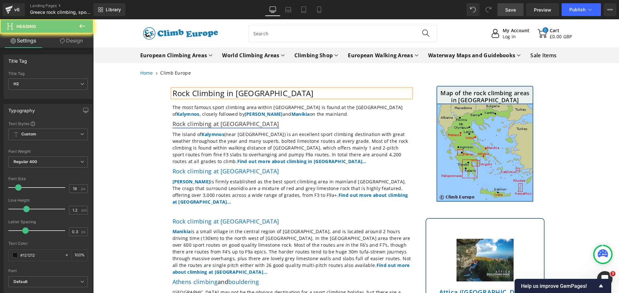
click at [224, 127] on link "Rock climbing at [GEOGRAPHIC_DATA]" at bounding box center [225, 124] width 107 height 8
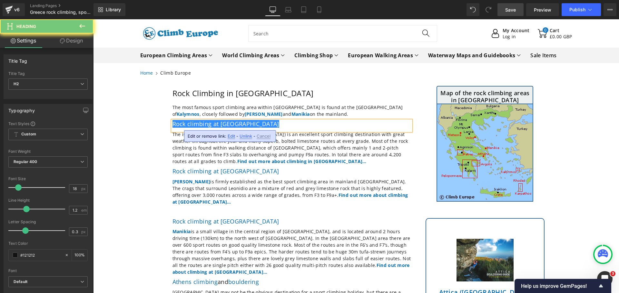
click at [80, 26] on icon at bounding box center [82, 26] width 6 height 4
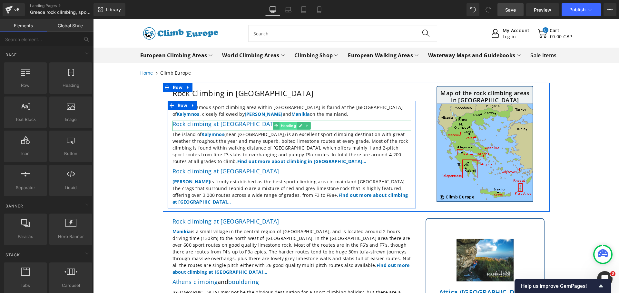
click at [286, 123] on span "Heading" at bounding box center [288, 126] width 18 height 8
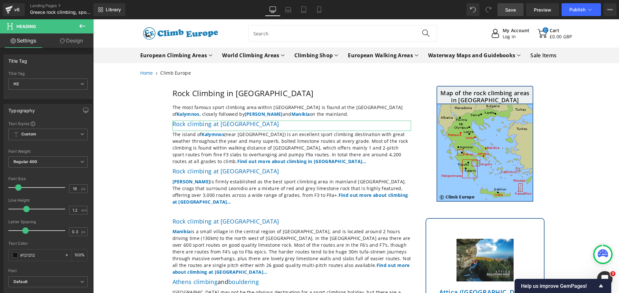
drag, startPoint x: 71, startPoint y: 41, endPoint x: 83, endPoint y: 77, distance: 38.0
click at [71, 41] on link "Design" at bounding box center [71, 41] width 47 height 14
click at [0, 0] on icon "button" at bounding box center [0, 0] width 0 height 0
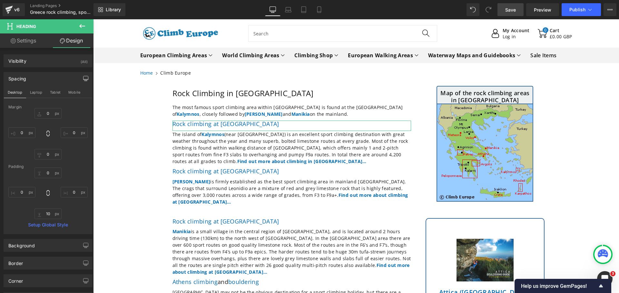
type input "0"
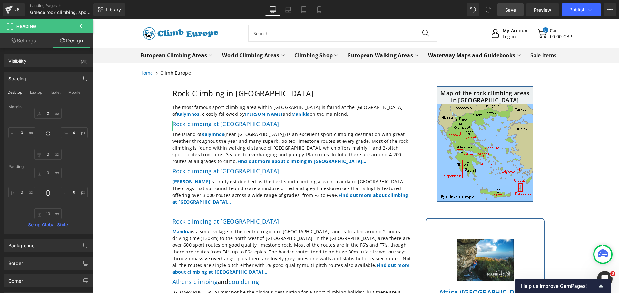
type input "0"
type input "10"
type input "0"
click at [49, 216] on input "10" at bounding box center [47, 214] width 27 height 11
type input "5"
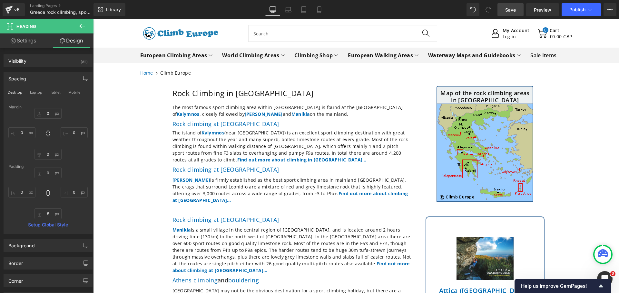
click at [81, 24] on icon at bounding box center [82, 26] width 6 height 4
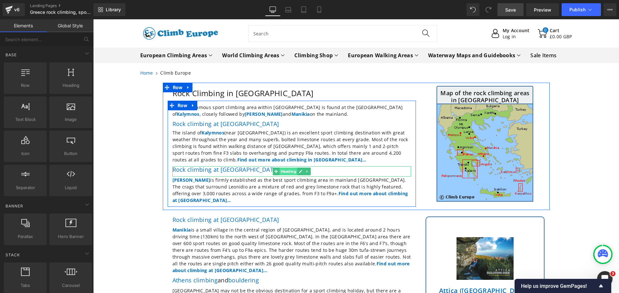
click at [287, 173] on span "Heading" at bounding box center [288, 172] width 18 height 8
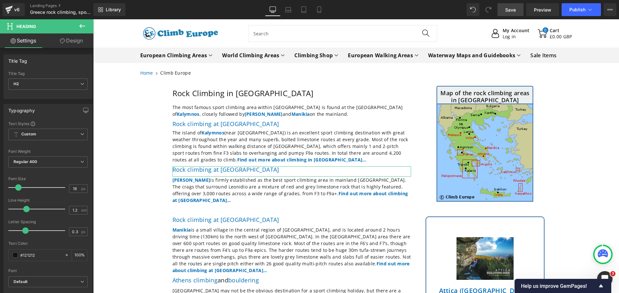
click at [78, 43] on link "Design" at bounding box center [71, 41] width 47 height 14
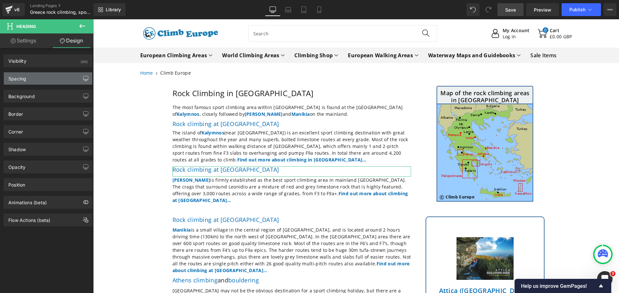
type input "0"
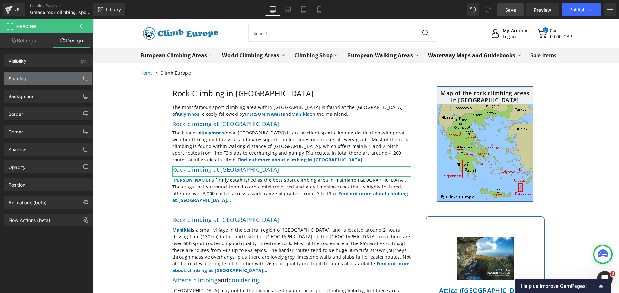
type input "0"
type input "10"
type input "0"
click at [83, 80] on icon "button" at bounding box center [85, 80] width 5 height 0
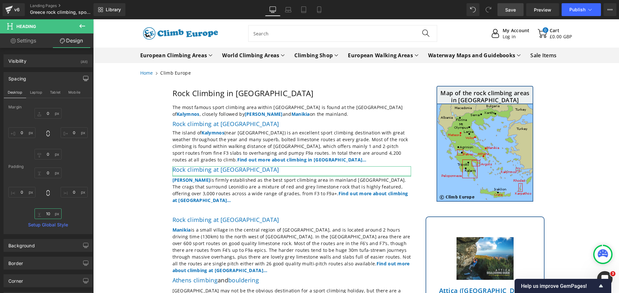
click at [49, 216] on input "10" at bounding box center [47, 214] width 27 height 11
type input "5"
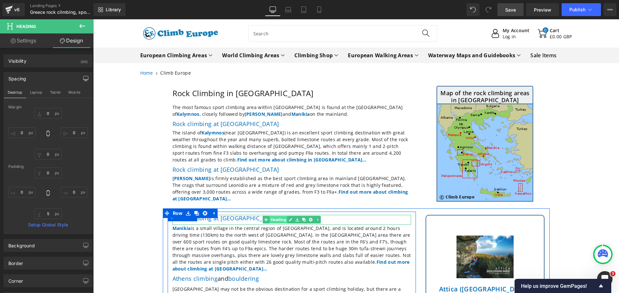
click at [277, 220] on span "Heading" at bounding box center [278, 220] width 18 height 8
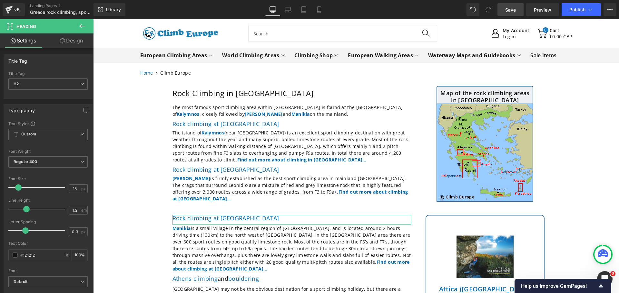
click at [74, 44] on link "Design" at bounding box center [71, 41] width 47 height 14
click at [0, 0] on icon "button" at bounding box center [0, 0] width 0 height 0
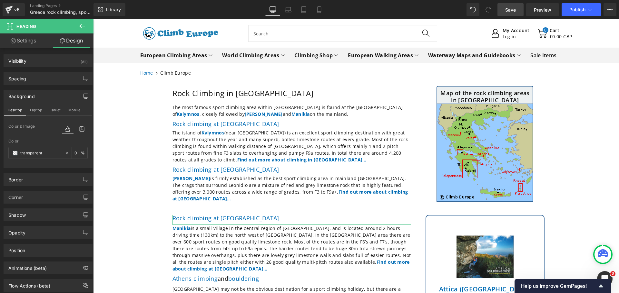
type input "0"
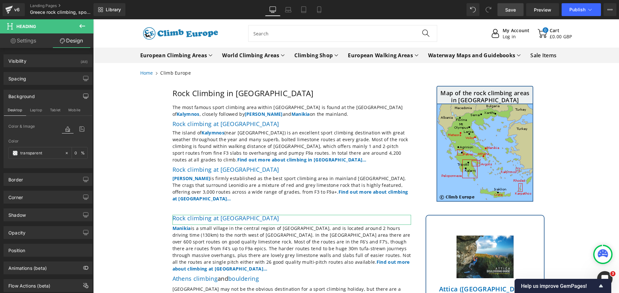
type input "0"
type input "10"
type input "0"
type input "transparent"
type input "0"
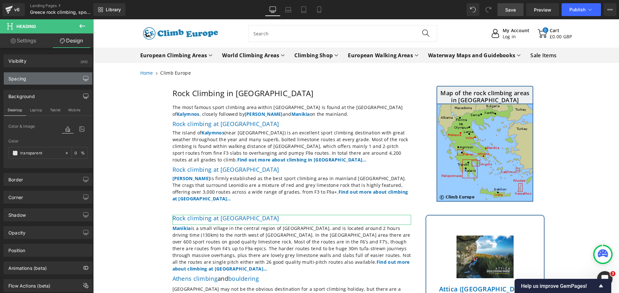
click at [83, 78] on icon "button" at bounding box center [85, 78] width 5 height 5
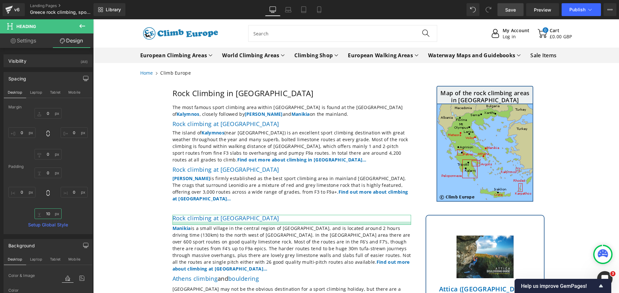
click at [48, 215] on input "10" at bounding box center [47, 214] width 27 height 11
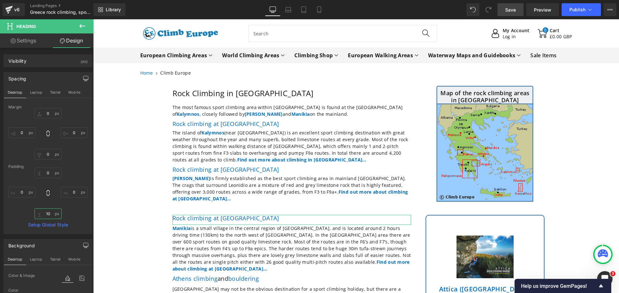
type input "5"
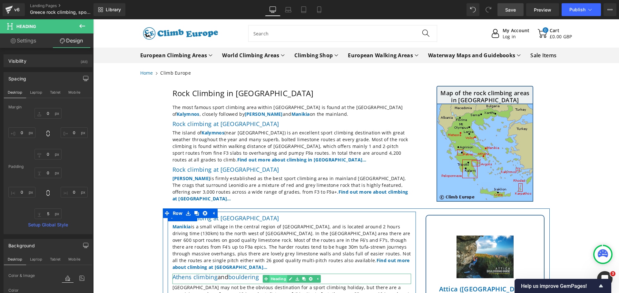
click at [276, 275] on link "Heading" at bounding box center [274, 279] width 24 height 8
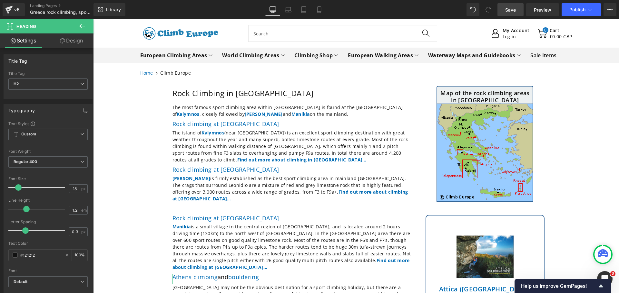
click at [75, 38] on link "Design" at bounding box center [71, 41] width 47 height 14
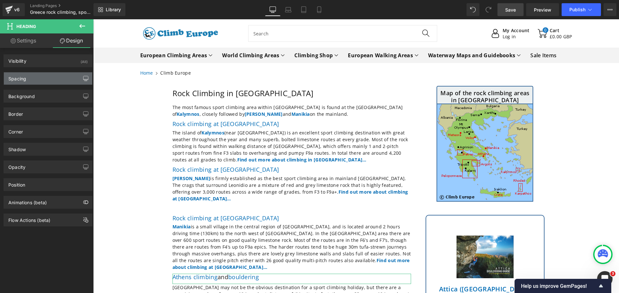
type input "0"
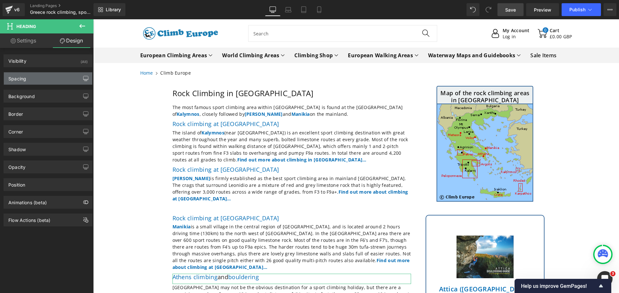
type input "0"
type input "10"
type input "0"
click at [83, 80] on icon "button" at bounding box center [85, 78] width 5 height 4
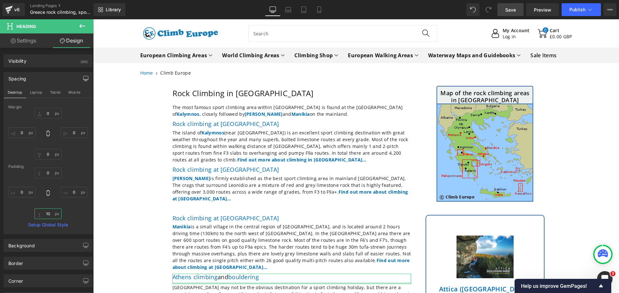
click at [47, 212] on input "10" at bounding box center [47, 214] width 27 height 11
type input "5"
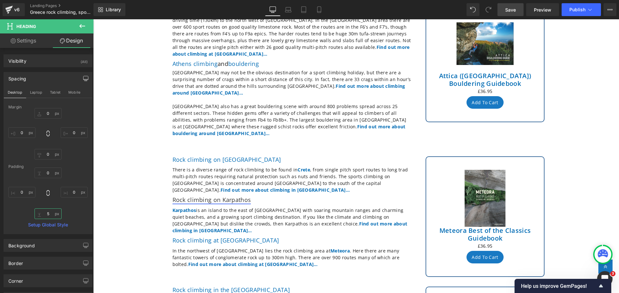
scroll to position [226, 0]
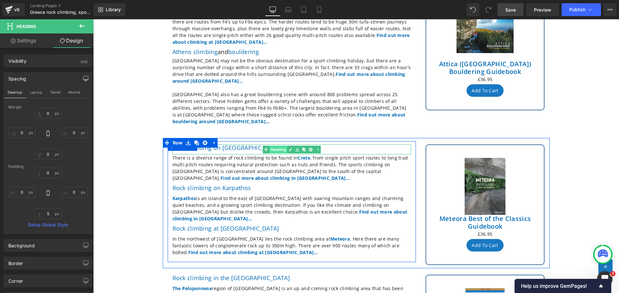
click at [275, 146] on link "Heading" at bounding box center [274, 150] width 24 height 8
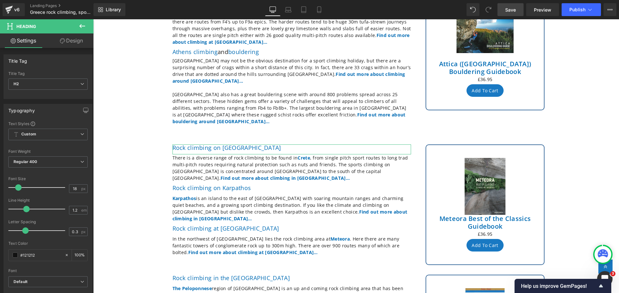
click at [75, 41] on link "Design" at bounding box center [71, 41] width 47 height 14
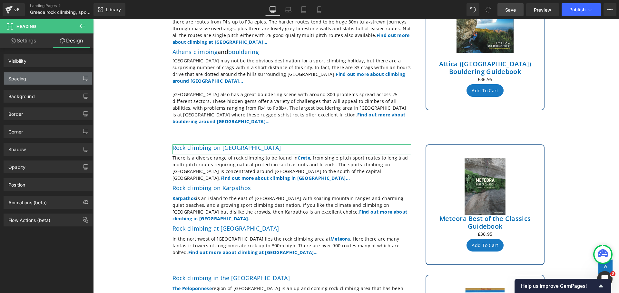
click at [83, 79] on icon "button" at bounding box center [85, 78] width 5 height 5
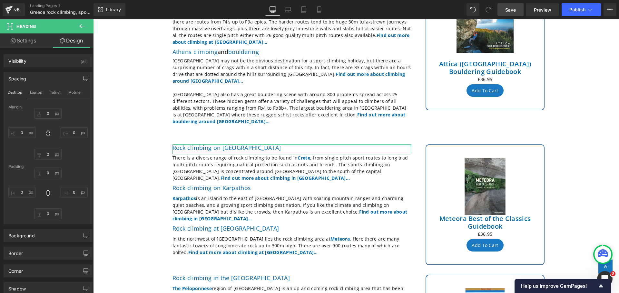
type input "0"
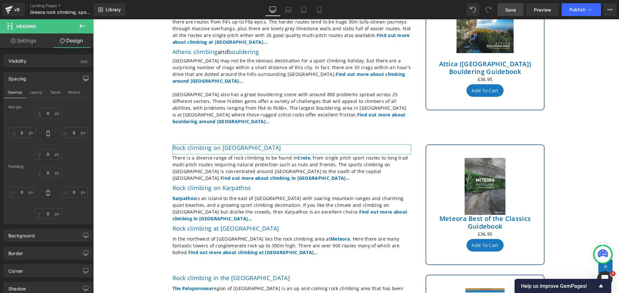
type input "0"
type input "10"
type input "0"
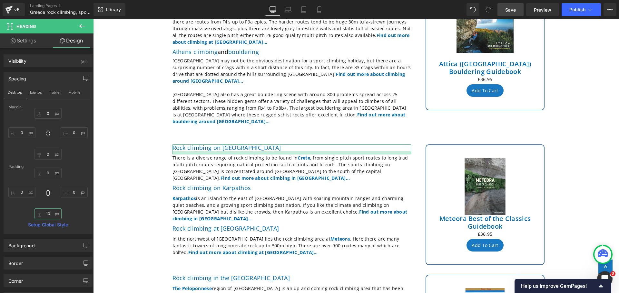
click at [48, 216] on input "10" at bounding box center [47, 214] width 27 height 11
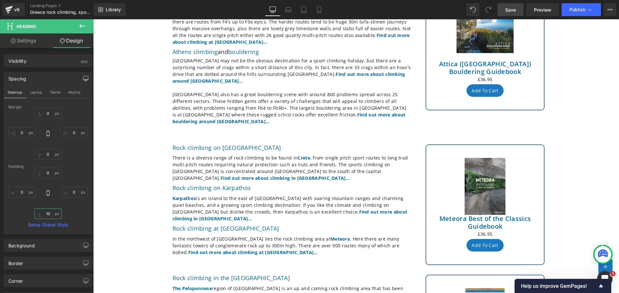
type input "5"
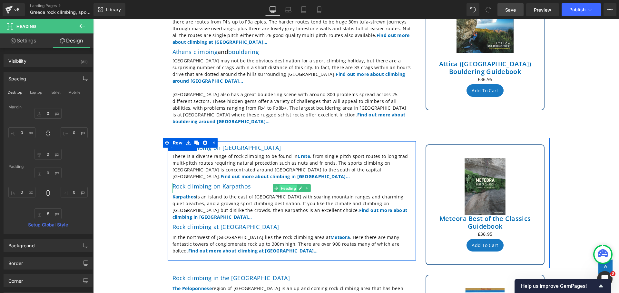
click at [283, 185] on span "Heading" at bounding box center [288, 189] width 18 height 8
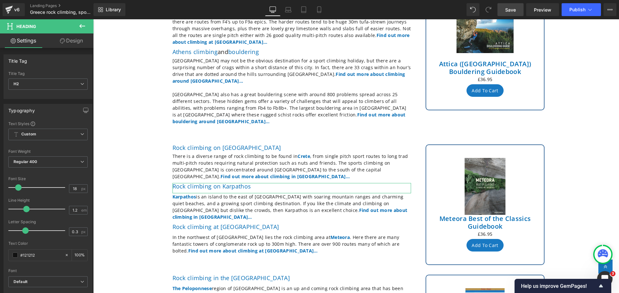
click at [69, 42] on link "Design" at bounding box center [71, 41] width 47 height 14
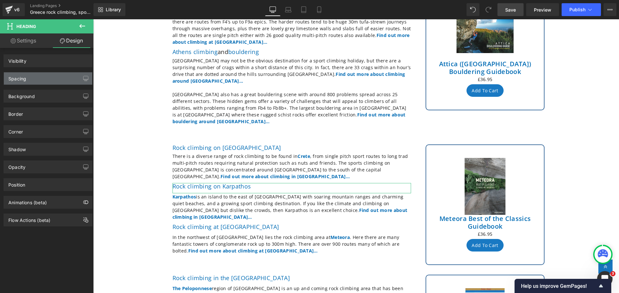
click at [50, 80] on div "Spacing" at bounding box center [48, 78] width 88 height 12
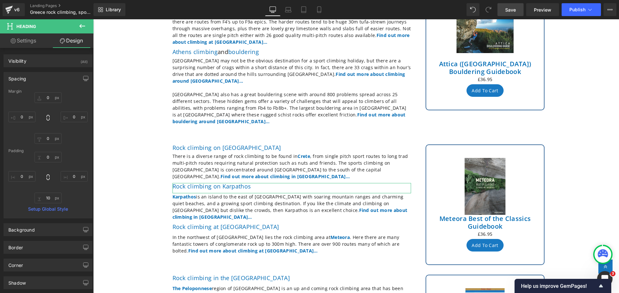
type input "0"
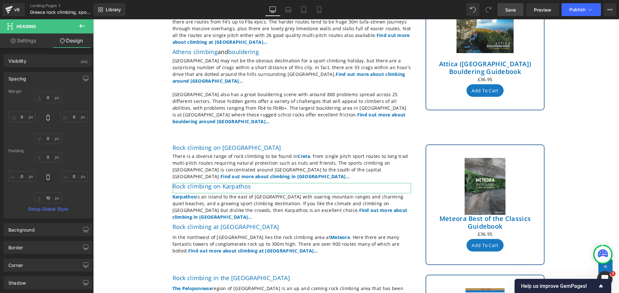
type input "0"
type input "10"
type input "0"
click at [51, 200] on input "10" at bounding box center [47, 198] width 27 height 11
type input "5"
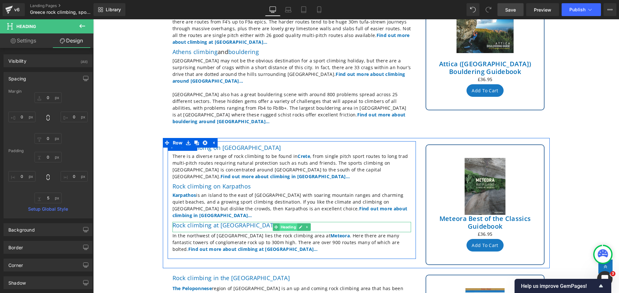
click at [289, 224] on span "Heading" at bounding box center [288, 228] width 18 height 8
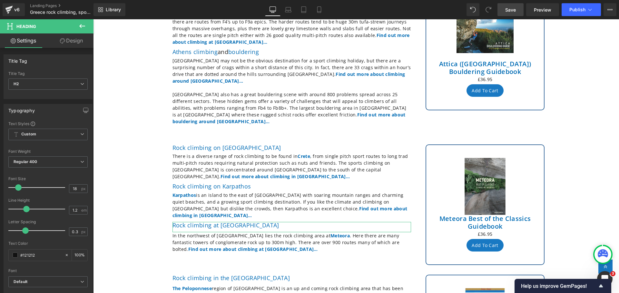
click at [76, 40] on link "Design" at bounding box center [71, 41] width 47 height 14
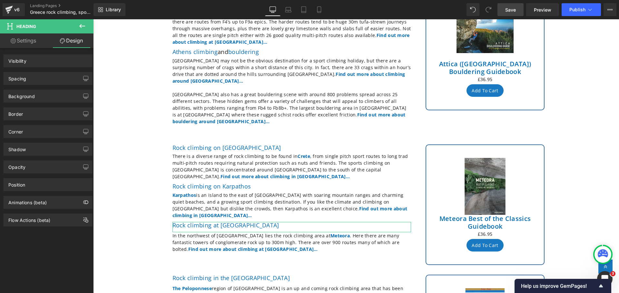
click at [42, 81] on div "Spacing" at bounding box center [48, 78] width 88 height 12
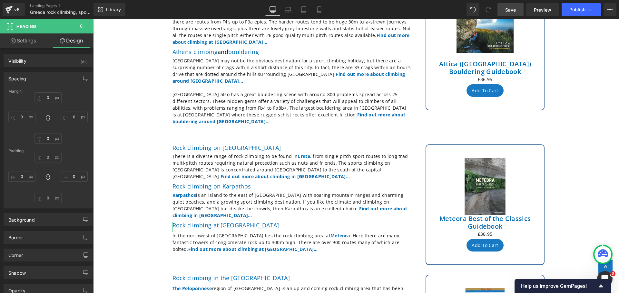
type input "0"
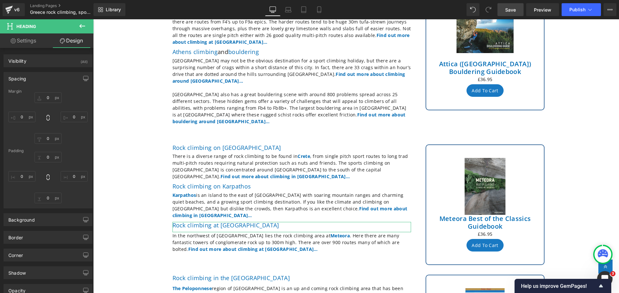
type input "0"
type input "10"
type input "0"
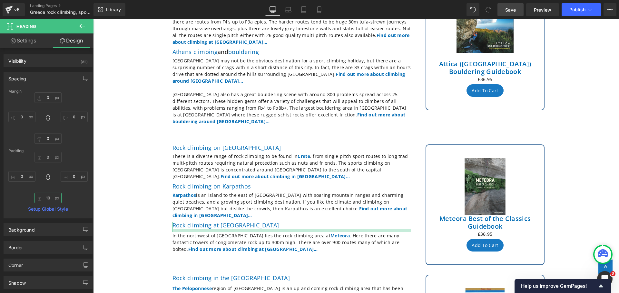
click at [50, 198] on input "10" at bounding box center [47, 198] width 27 height 11
type input "5"
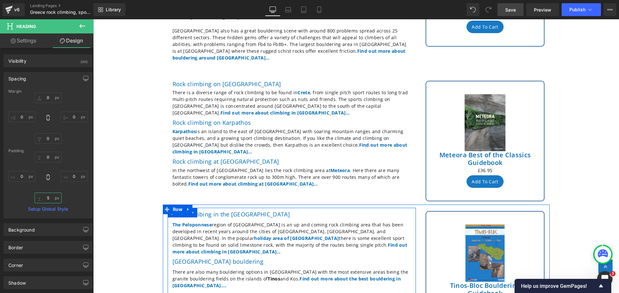
scroll to position [290, 0]
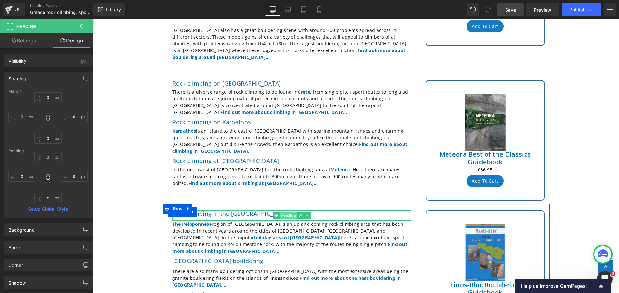
click at [284, 212] on span "Heading" at bounding box center [288, 216] width 18 height 8
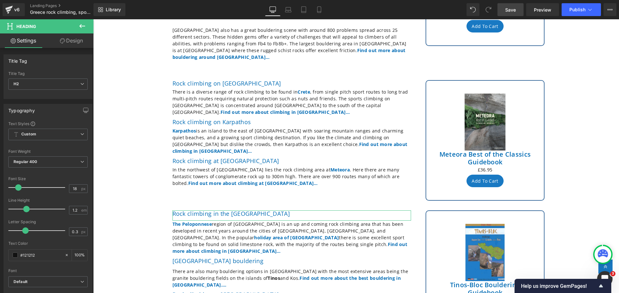
click at [73, 40] on link "Design" at bounding box center [71, 41] width 47 height 14
click at [0, 0] on icon "button" at bounding box center [0, 0] width 0 height 0
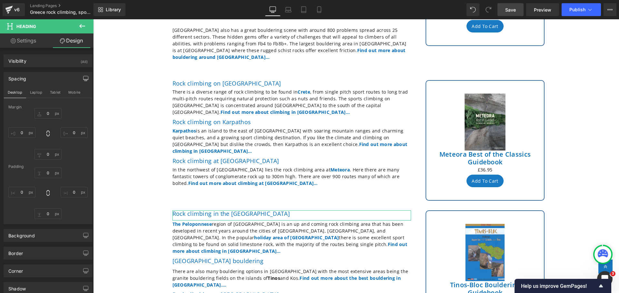
type input "0"
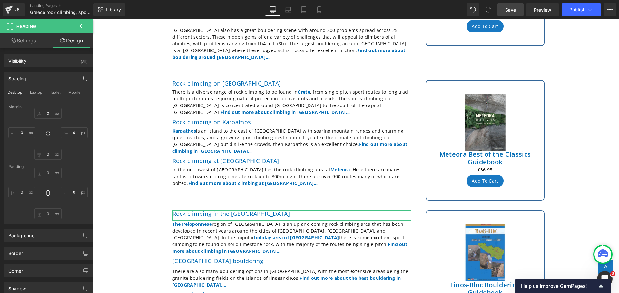
type input "0"
type input "10"
type input "0"
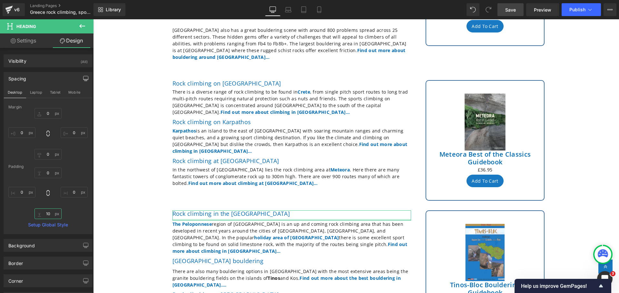
click at [50, 214] on input "10" at bounding box center [47, 214] width 27 height 11
type input "5"
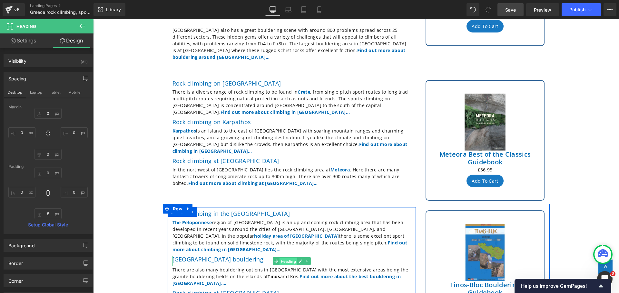
click at [275, 258] on link "Heading" at bounding box center [285, 262] width 24 height 8
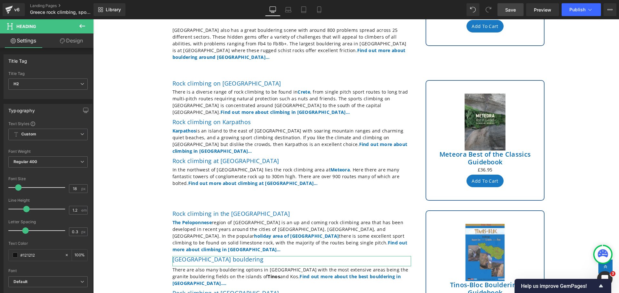
click at [79, 41] on link "Design" at bounding box center [71, 41] width 47 height 14
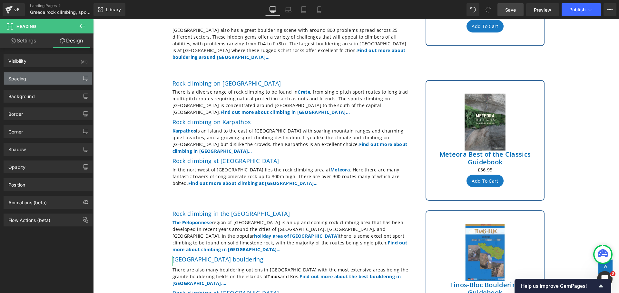
type input "0"
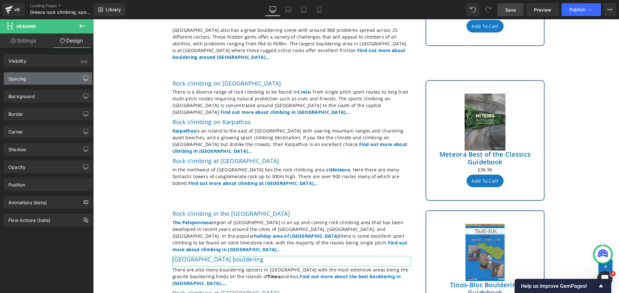
type input "0"
type input "10"
type input "0"
click at [83, 80] on icon "button" at bounding box center [85, 80] width 5 height 0
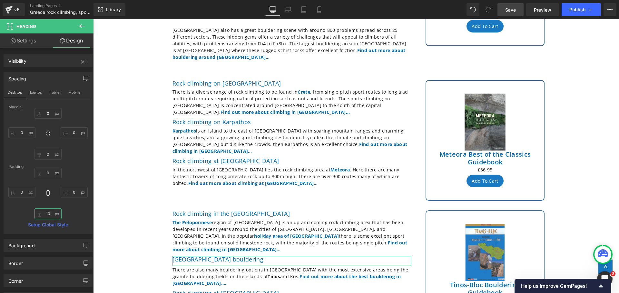
click at [51, 215] on input "10" at bounding box center [47, 214] width 27 height 11
type input "5"
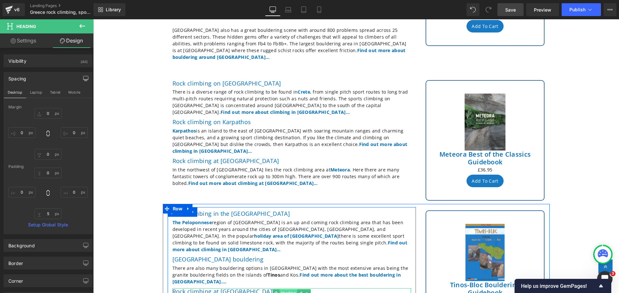
click at [286, 290] on span "Heading" at bounding box center [288, 294] width 18 height 8
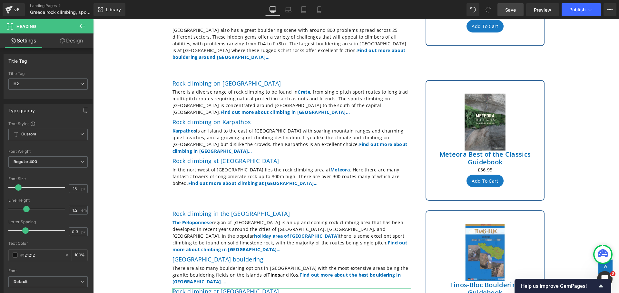
click at [70, 38] on link "Design" at bounding box center [71, 41] width 47 height 14
click at [0, 0] on icon "button" at bounding box center [0, 0] width 0 height 0
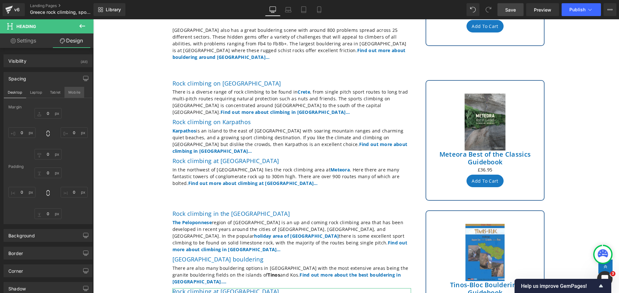
type input "0"
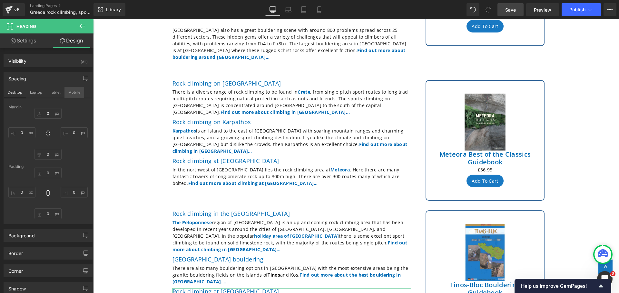
type input "0"
type input "10"
type input "0"
click at [47, 212] on input "10" at bounding box center [47, 214] width 27 height 11
type input "5"
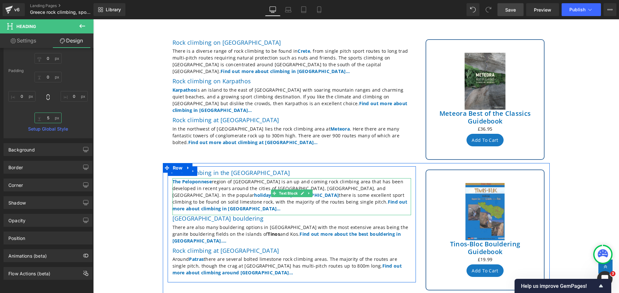
scroll to position [419, 0]
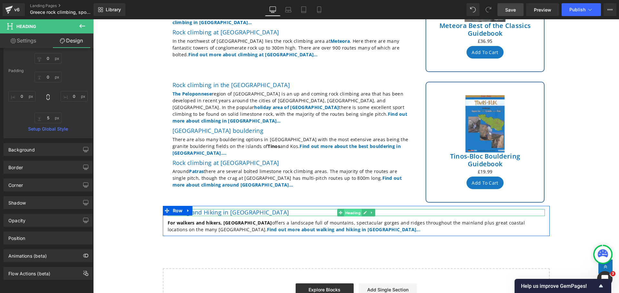
click at [351, 209] on span "Heading" at bounding box center [352, 213] width 18 height 8
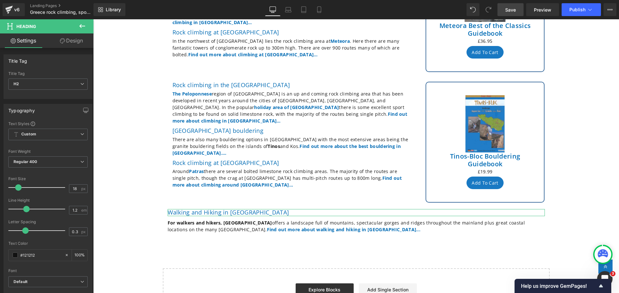
click at [72, 41] on link "Design" at bounding box center [71, 41] width 47 height 14
click at [0, 0] on div "Spacing" at bounding box center [0, 0] width 0 height 0
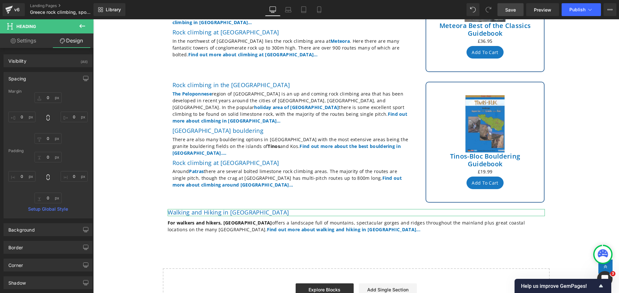
type input "0"
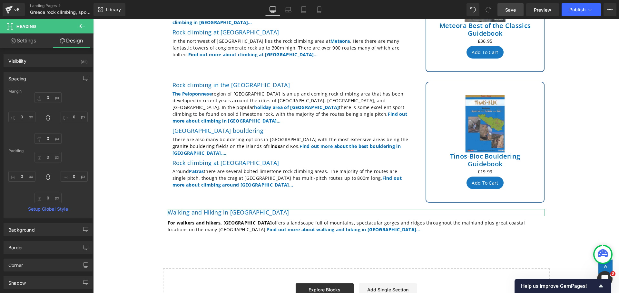
type input "0"
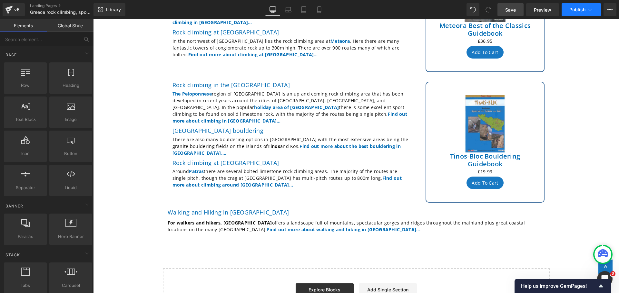
click at [588, 10] on icon at bounding box center [589, 9] width 6 height 6
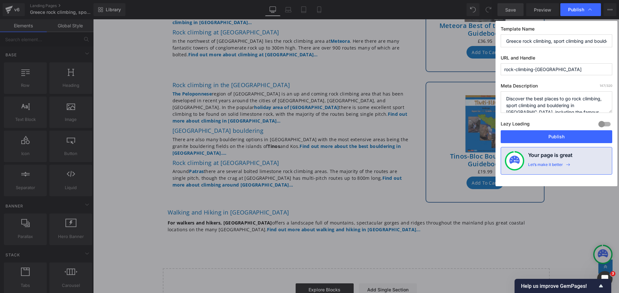
click at [588, 10] on icon at bounding box center [589, 9] width 6 height 6
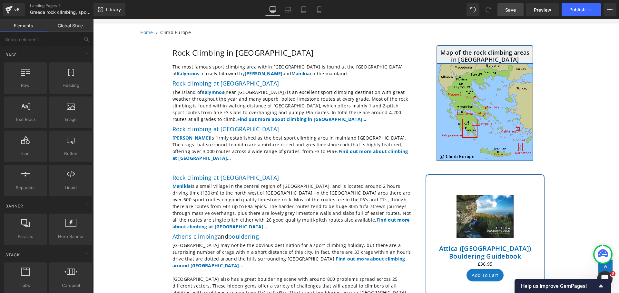
scroll to position [32, 0]
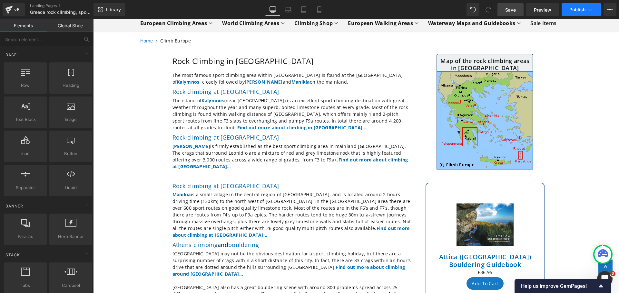
click at [592, 9] on icon at bounding box center [589, 9] width 6 height 6
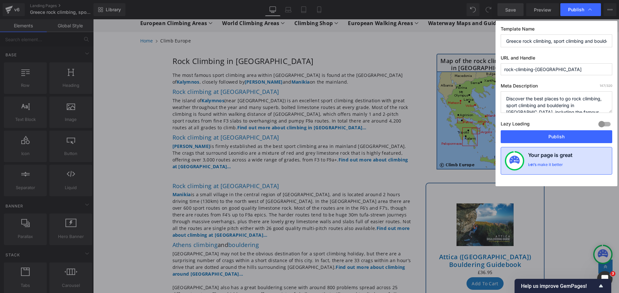
click at [550, 165] on div "Let’s make it better" at bounding box center [545, 166] width 35 height 8
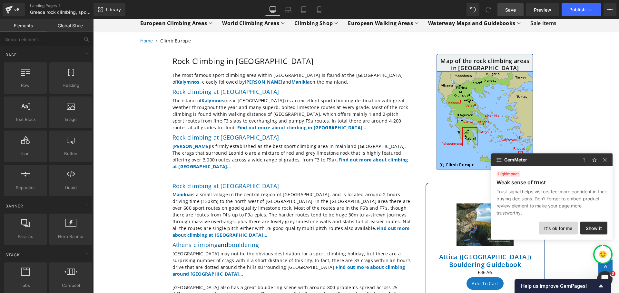
click at [553, 229] on button "It's ok for me" at bounding box center [557, 228] width 39 height 13
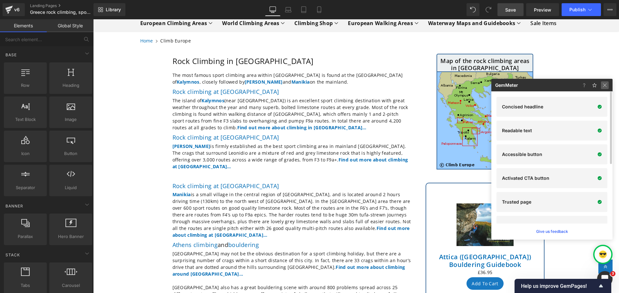
click at [604, 84] on img at bounding box center [604, 86] width 8 height 8
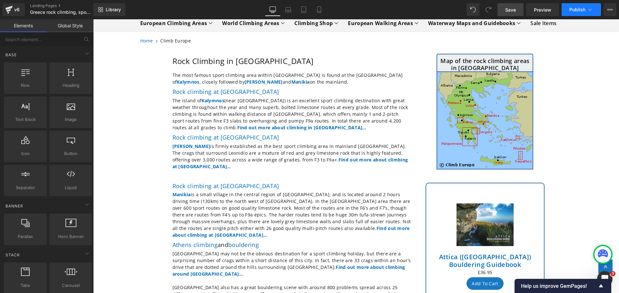
click at [589, 8] on icon at bounding box center [589, 9] width 6 height 6
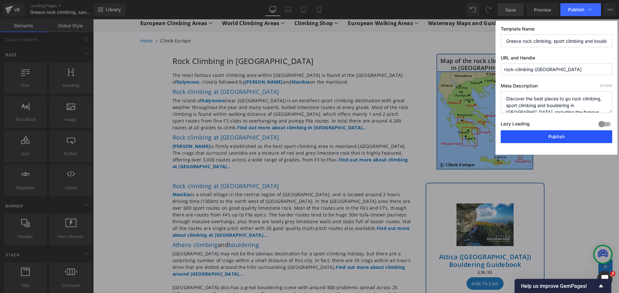
click at [550, 141] on button "Publish" at bounding box center [555, 136] width 111 height 13
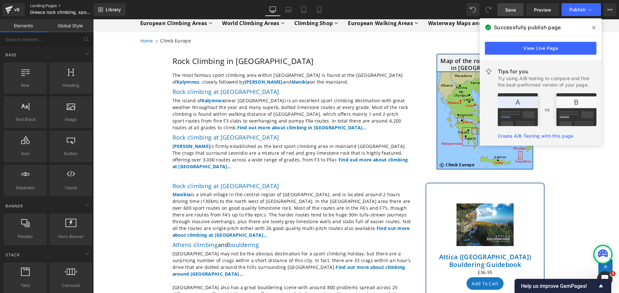
click at [44, 5] on link "Landing Pages" at bounding box center [67, 5] width 74 height 5
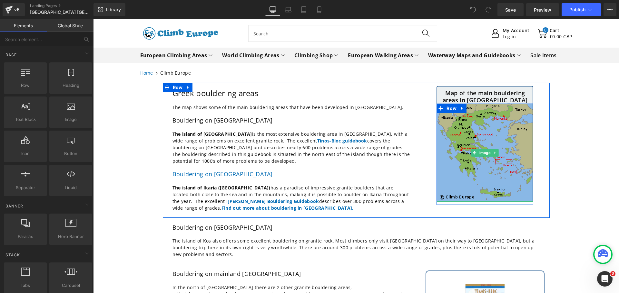
click at [481, 136] on img at bounding box center [484, 153] width 97 height 98
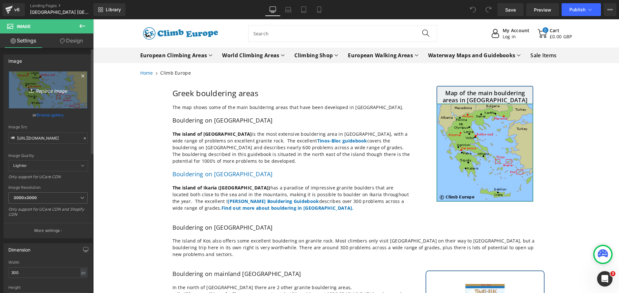
click at [48, 92] on icon "Replace Image" at bounding box center [48, 90] width 52 height 8
type input "C:\fakepath\greece-bouldering-areas.gif"
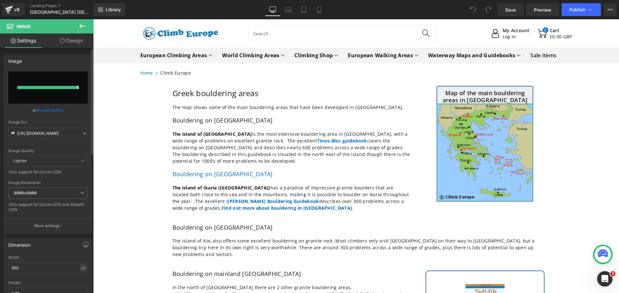
type input "https://ucarecdn.com/e31f8375-cc3c-4a7a-a79d-10a895f7f4db/greece-bouldering-are…"
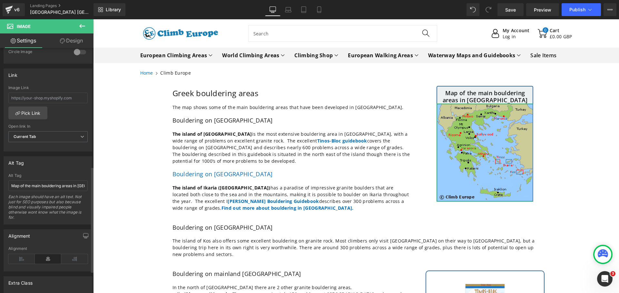
scroll to position [290, 0]
